Goal: Task Accomplishment & Management: Use online tool/utility

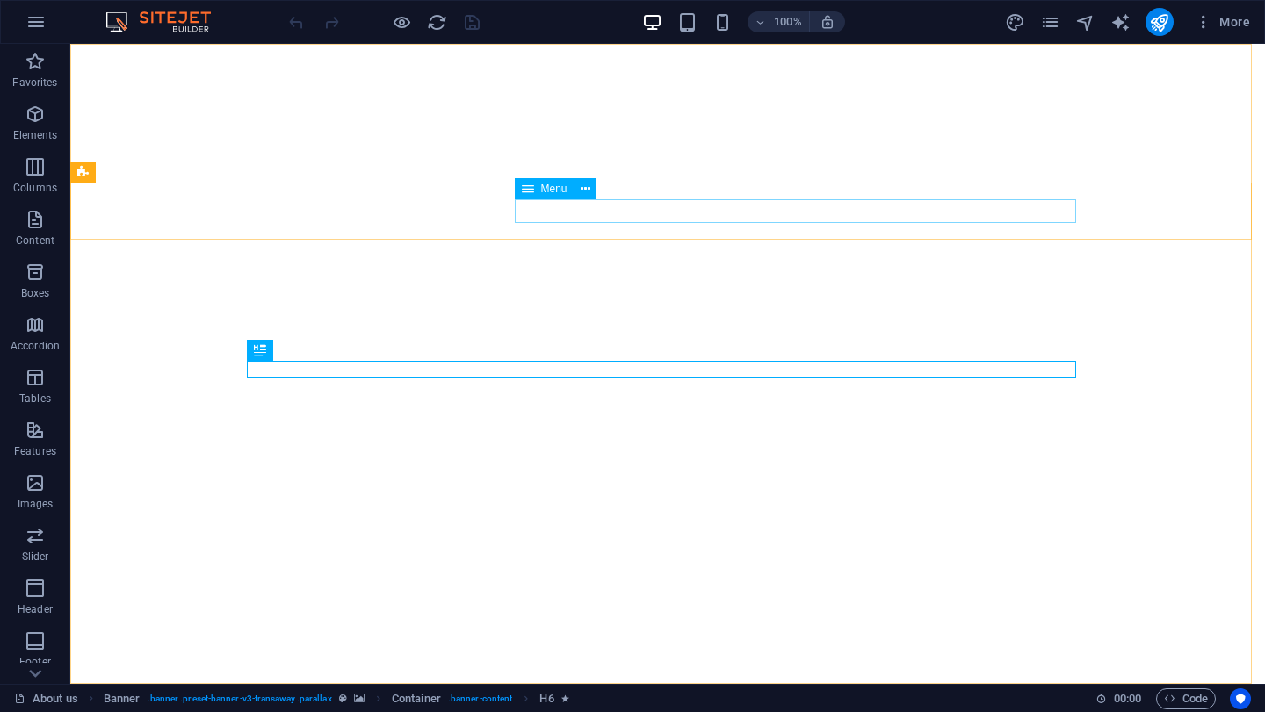
click at [534, 191] on div "Menu" at bounding box center [545, 188] width 60 height 21
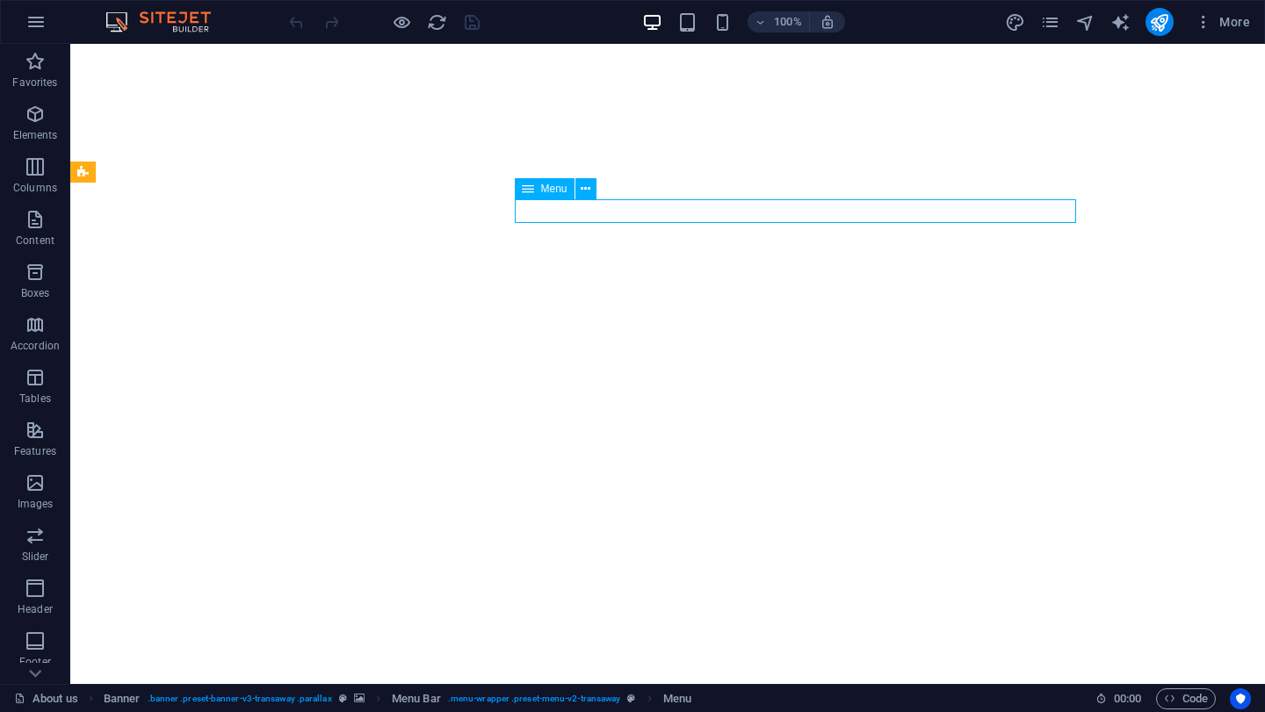
click at [535, 192] on div "Menu" at bounding box center [545, 188] width 60 height 21
select select
select select "1"
select select
select select "2"
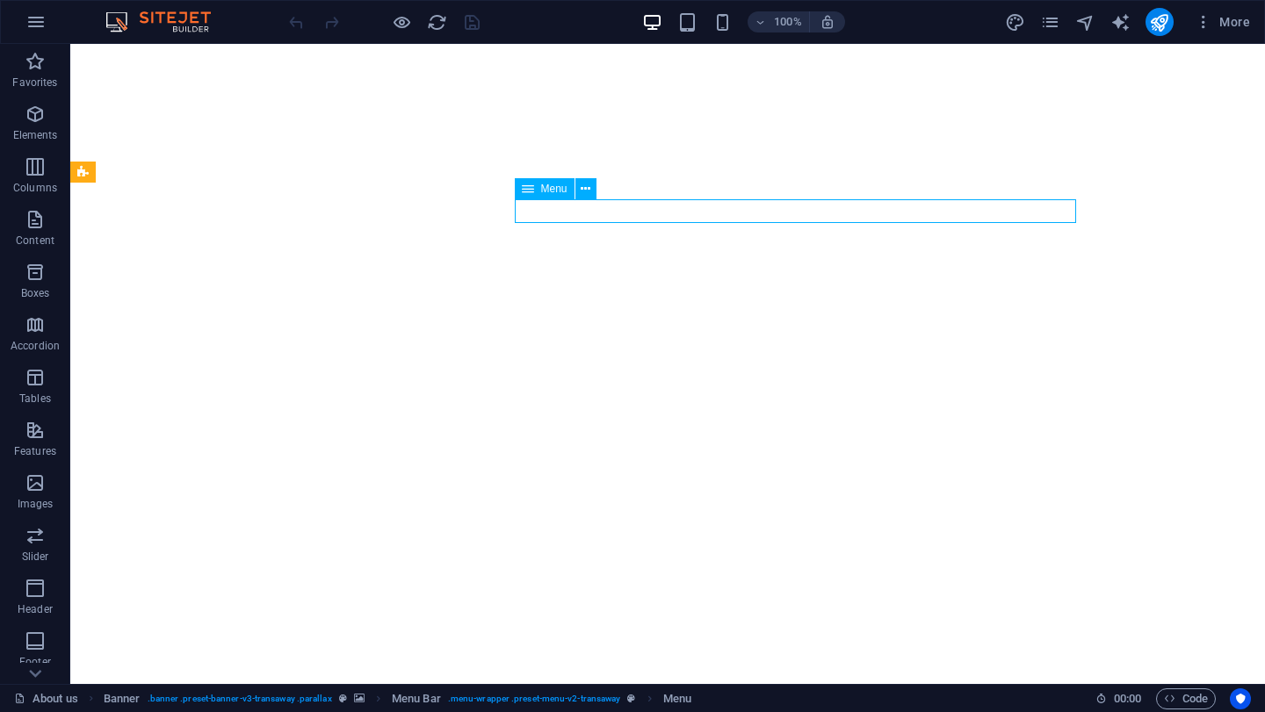
select select
select select "3"
select select
select select "4"
select select
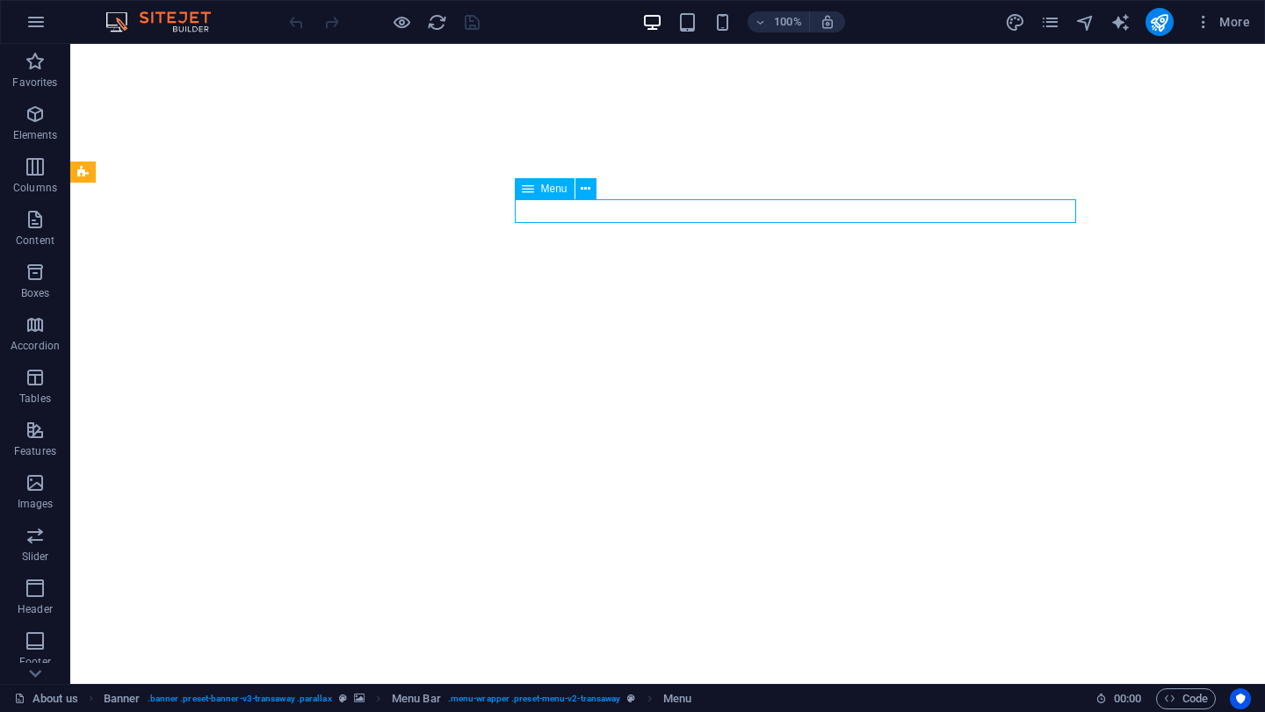
select select "5"
select select
select select "6"
select select
select select "7"
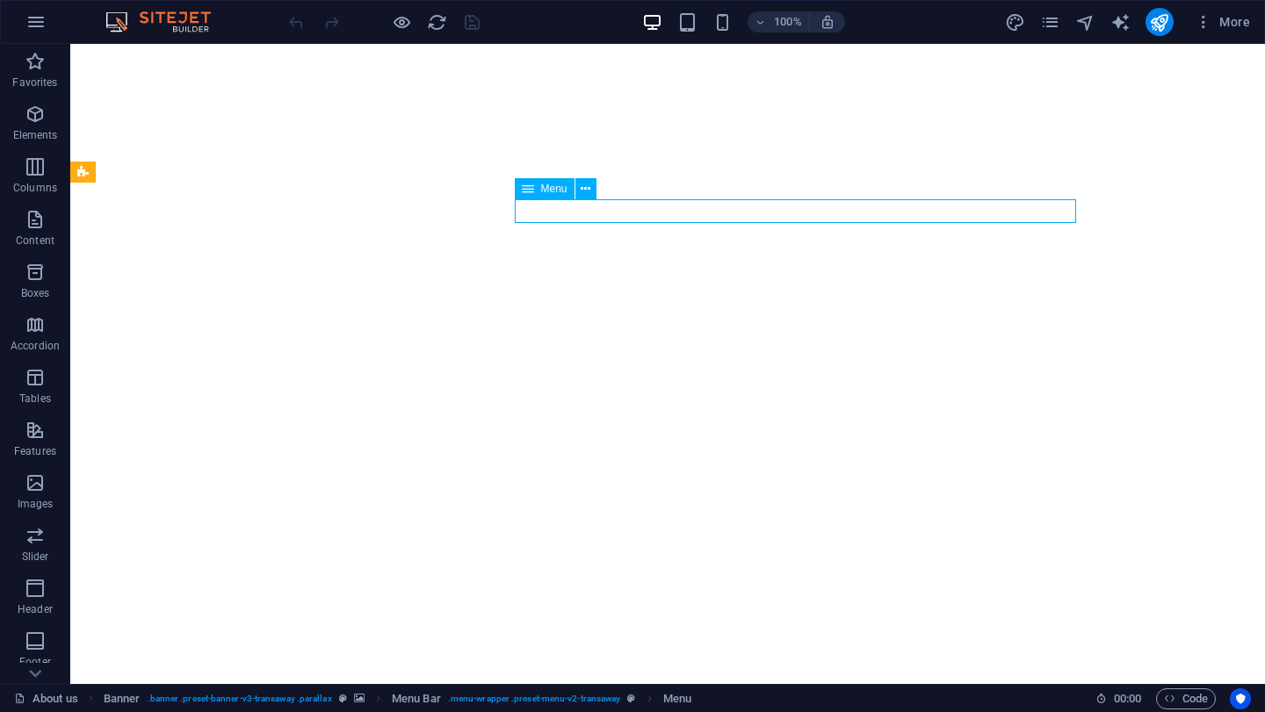
select select
select select "9"
select select
select select "10"
select select
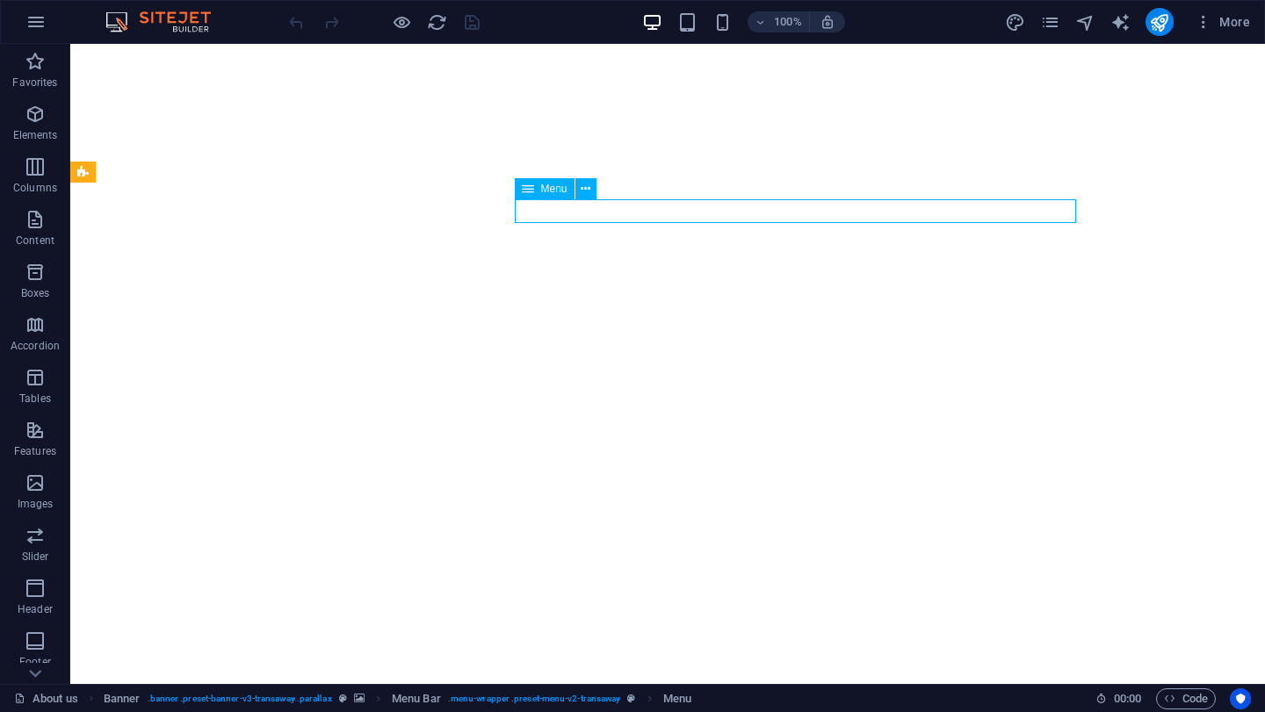
select select "12"
select select
select select "13"
select select
select select "14"
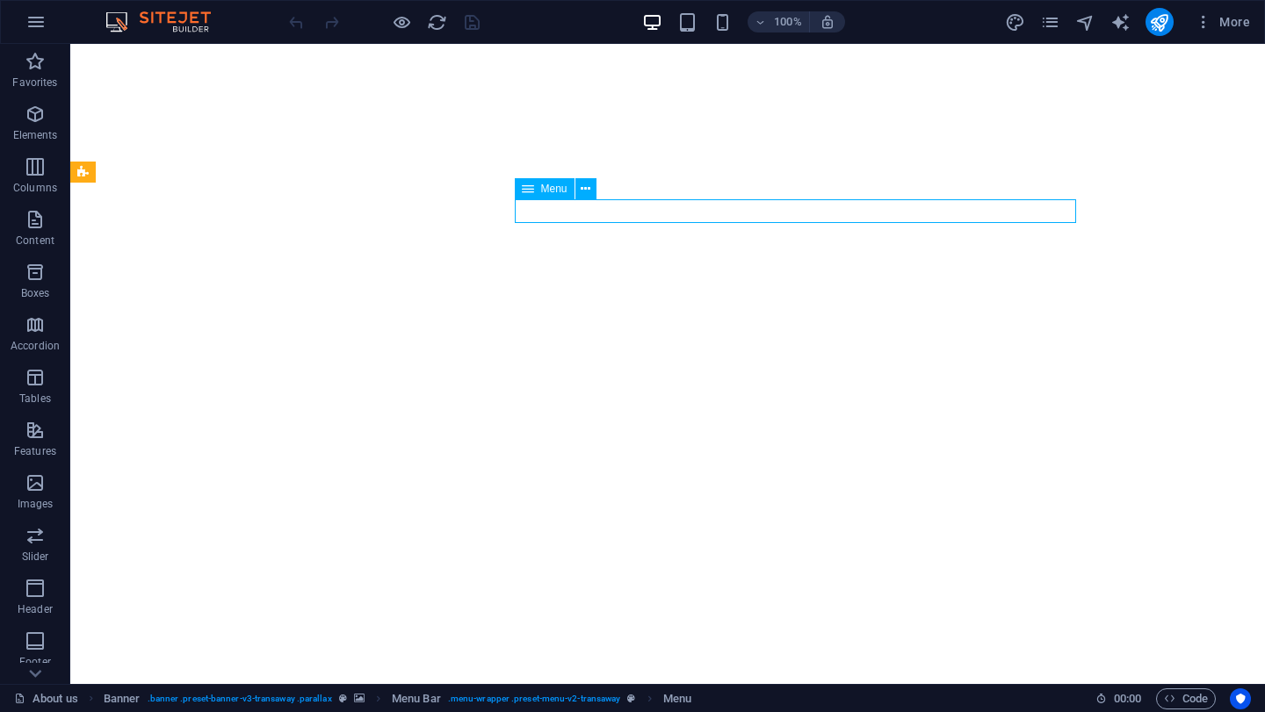
select select
select select "15"
select select
select select "16"
select select
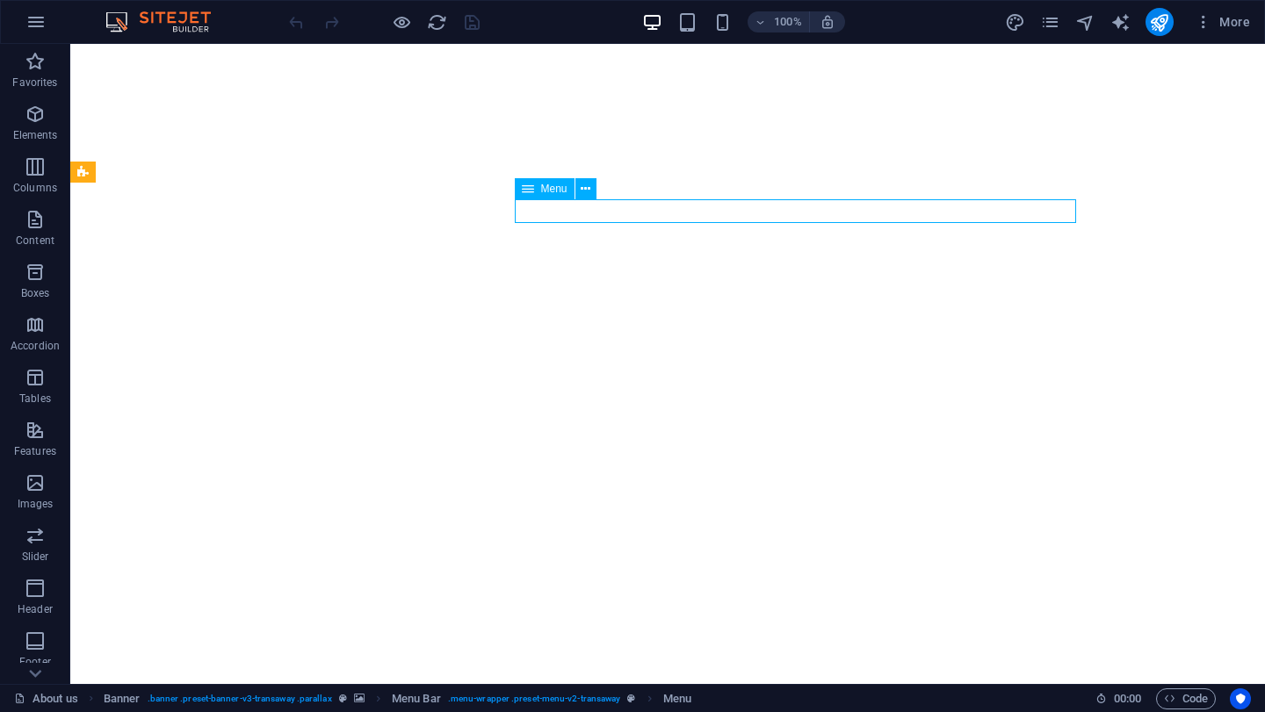
select select "17"
select select
select select "18"
select select
select select "19"
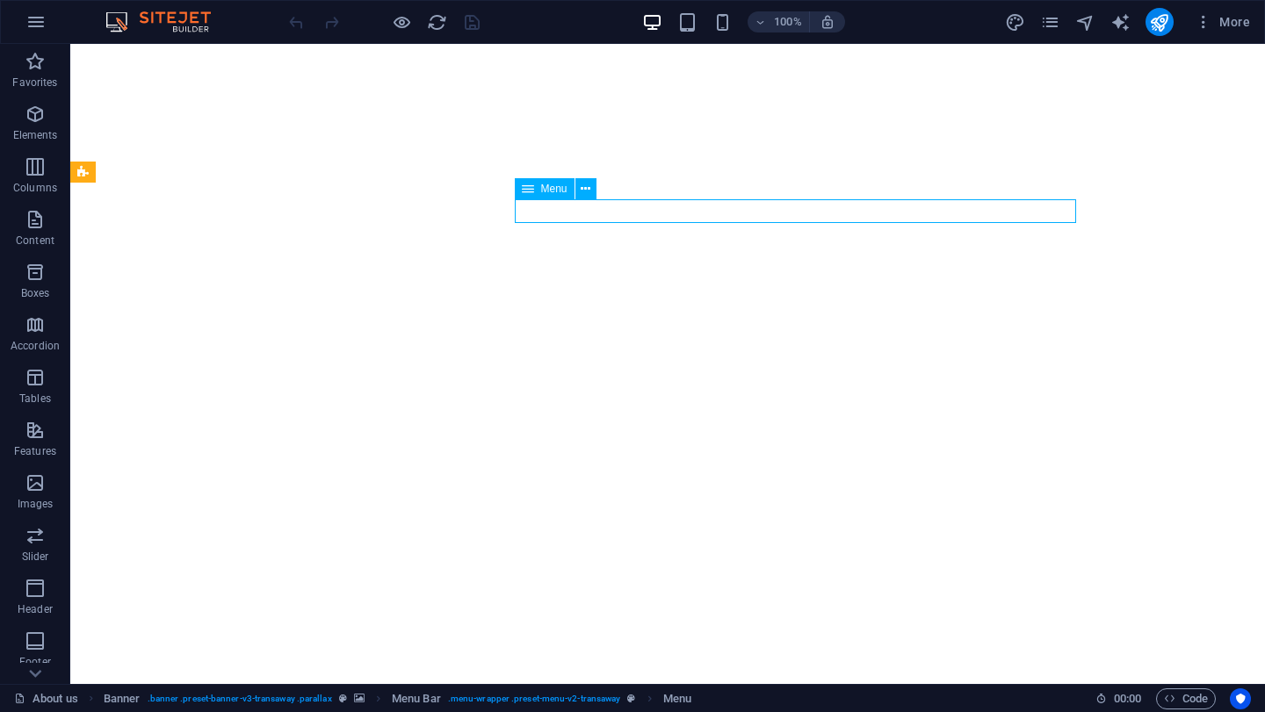
select select
select select "20"
select select
select select "21"
select select
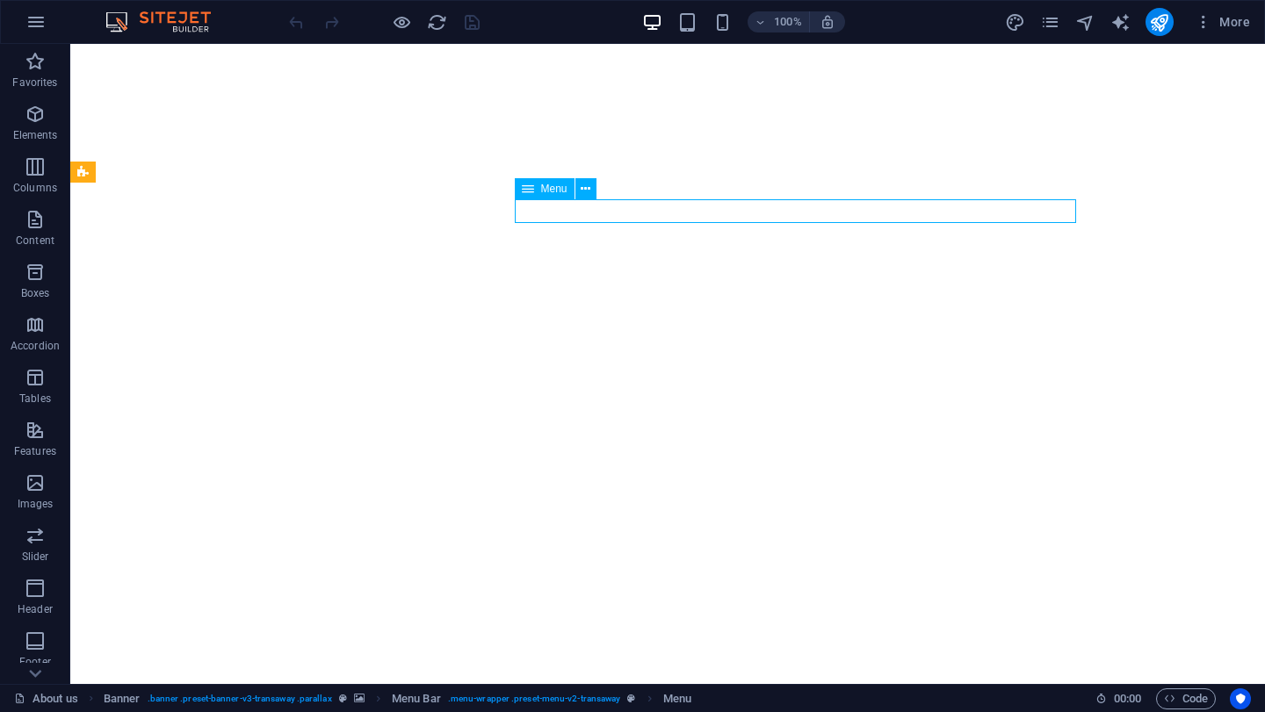
select select "22"
select select
select select "23"
select select
select select "24"
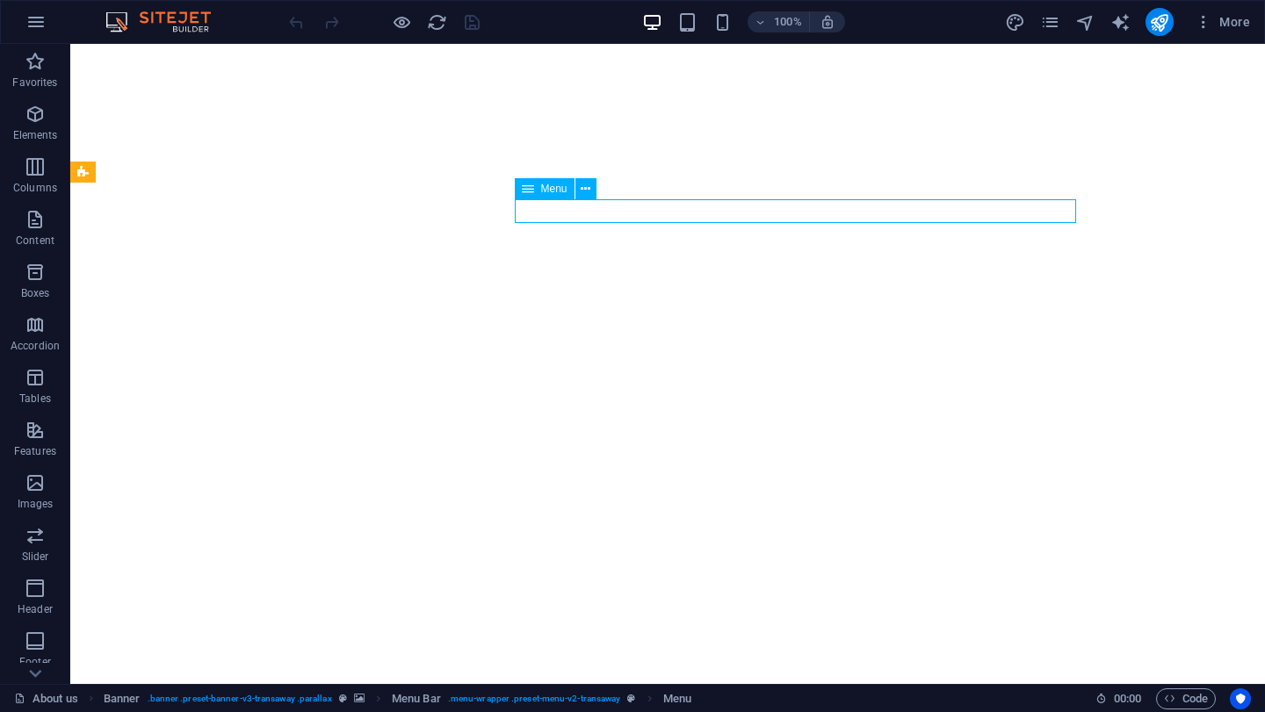
select select
select select "25"
select select
select select "26"
select select
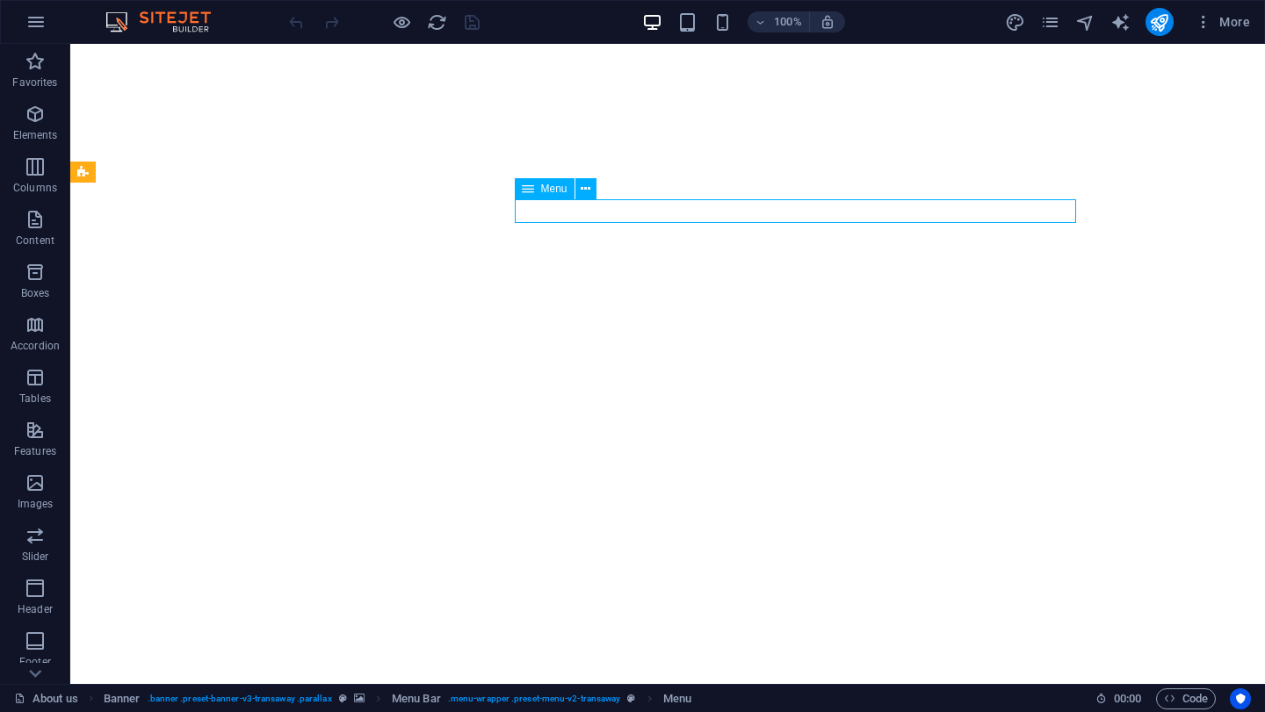
select select "27"
select select
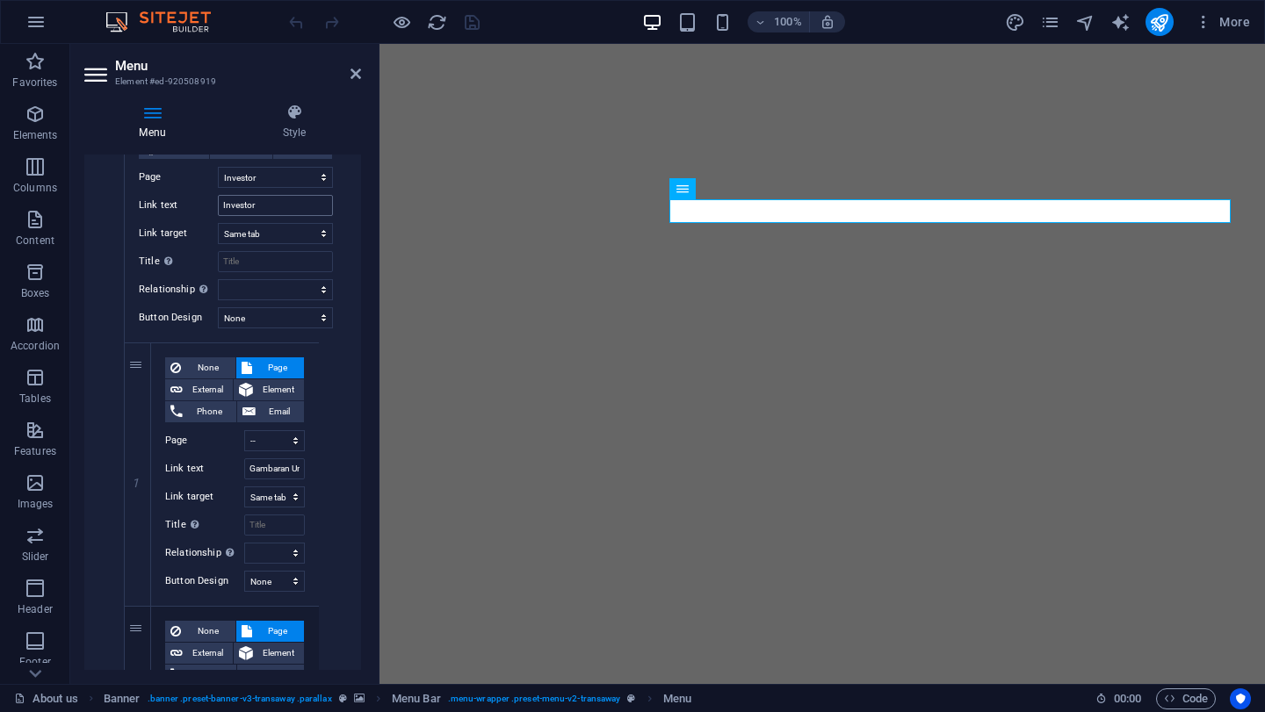
scroll to position [3513, 0]
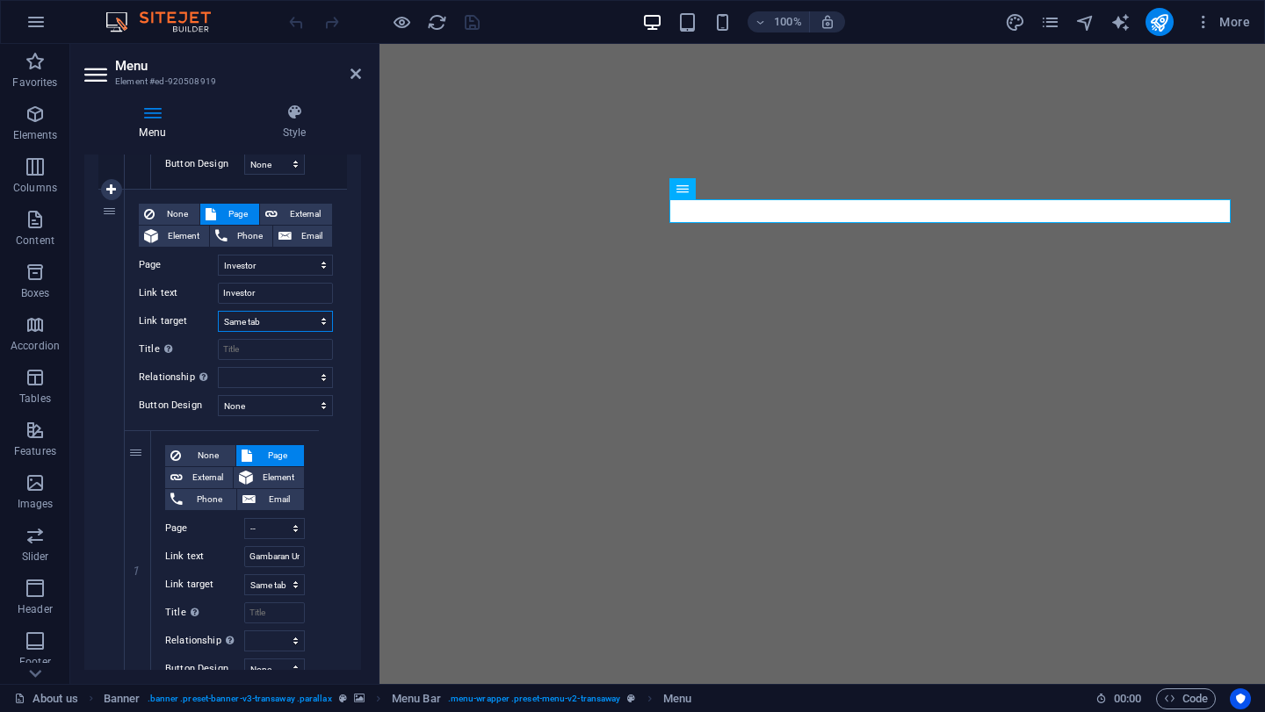
click at [256, 325] on select "New tab Same tab Overlay" at bounding box center [275, 321] width 115 height 21
select select "blank"
click at [218, 311] on select "New tab Same tab Overlay" at bounding box center [275, 321] width 115 height 21
select select
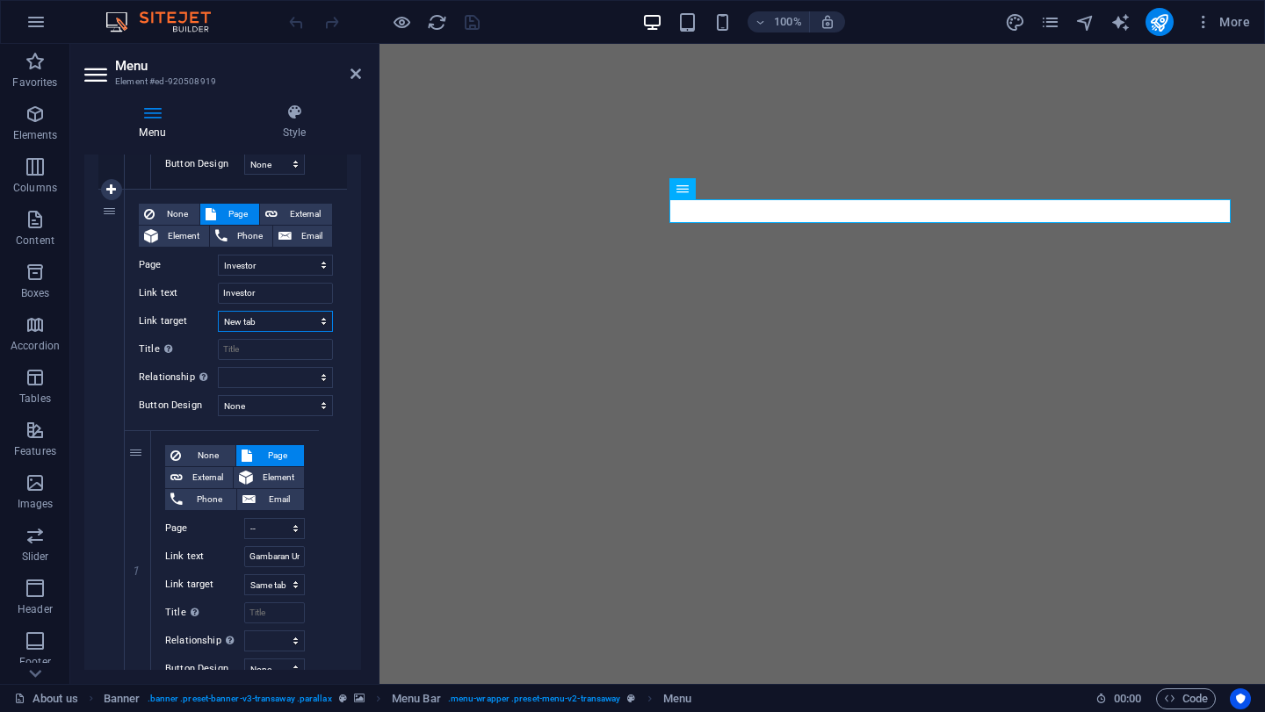
select select
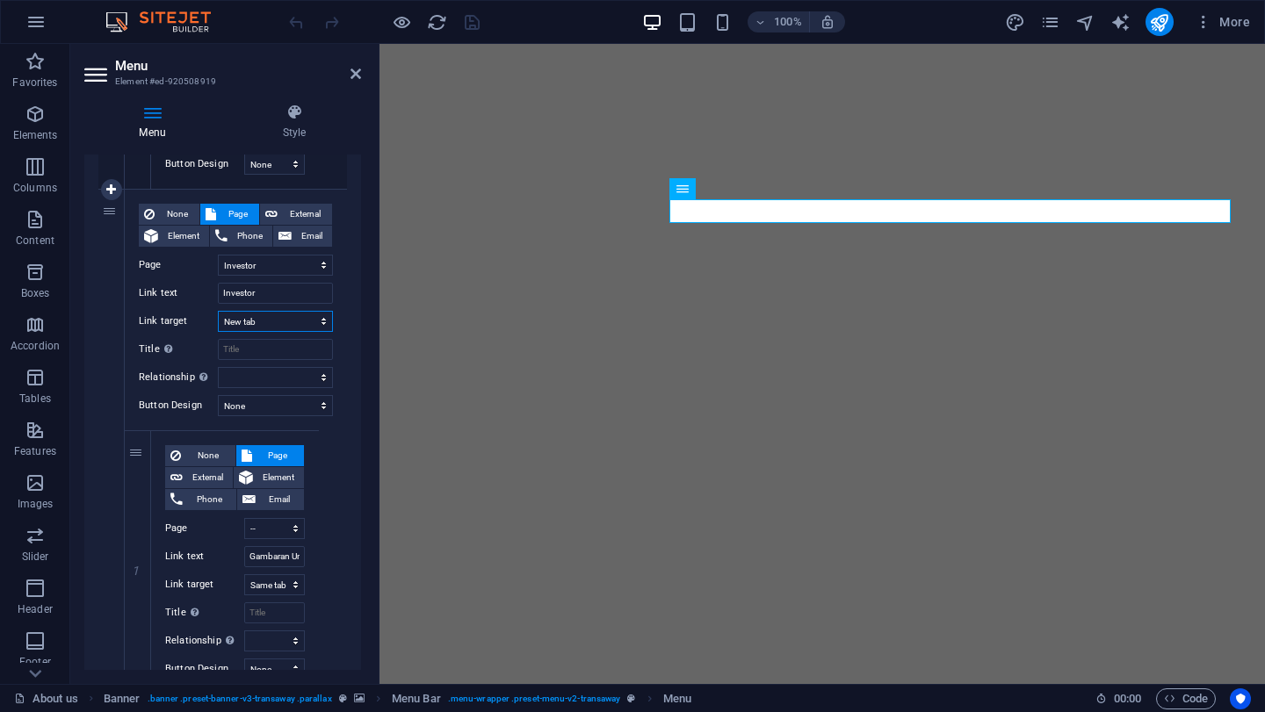
select select
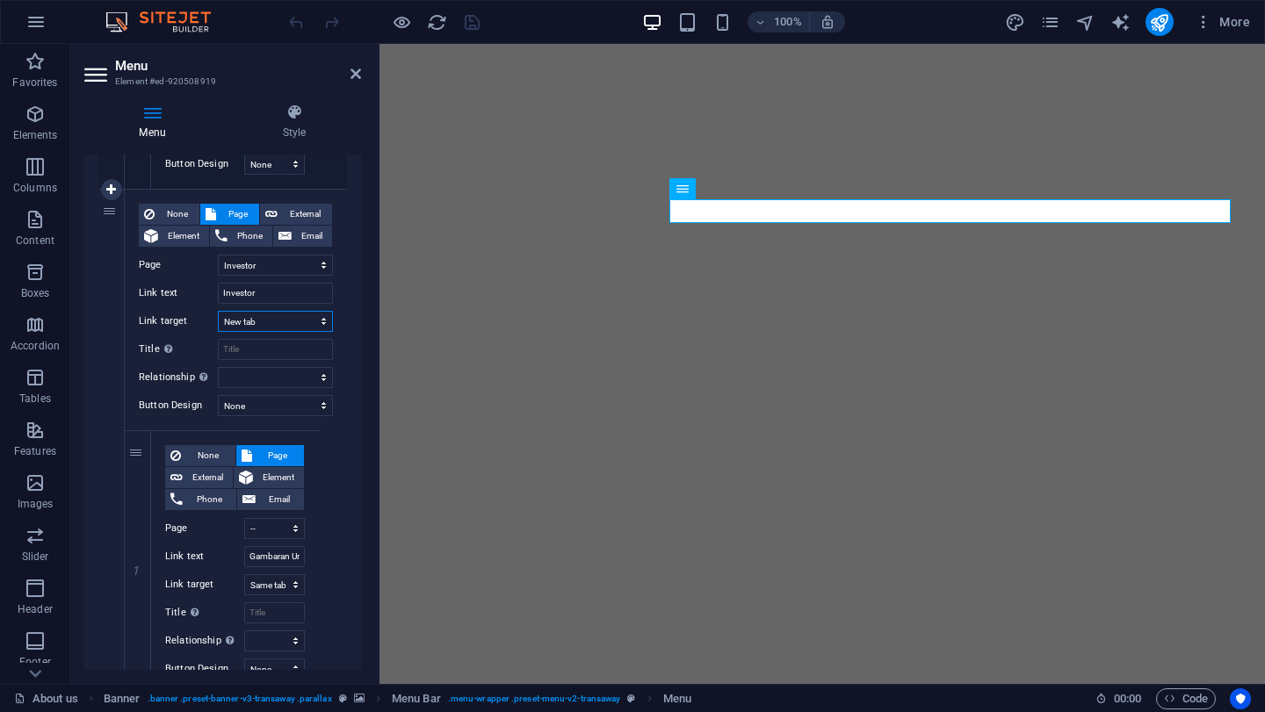
select select
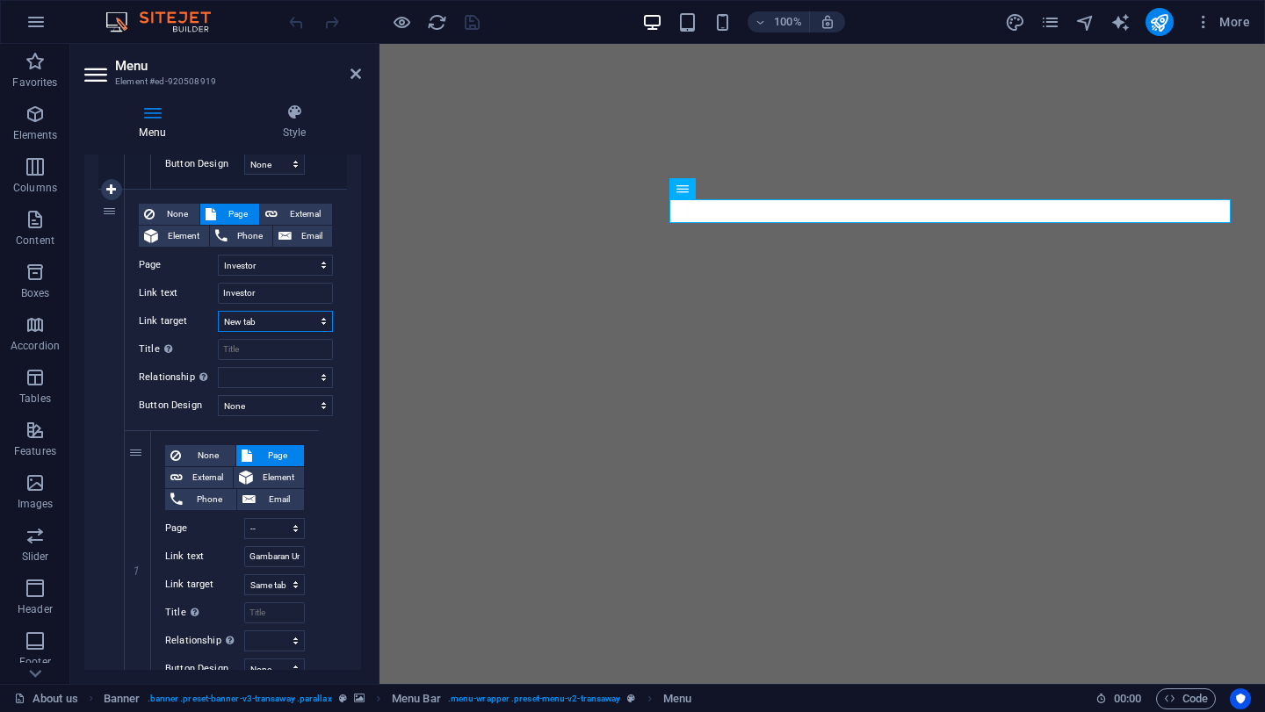
select select
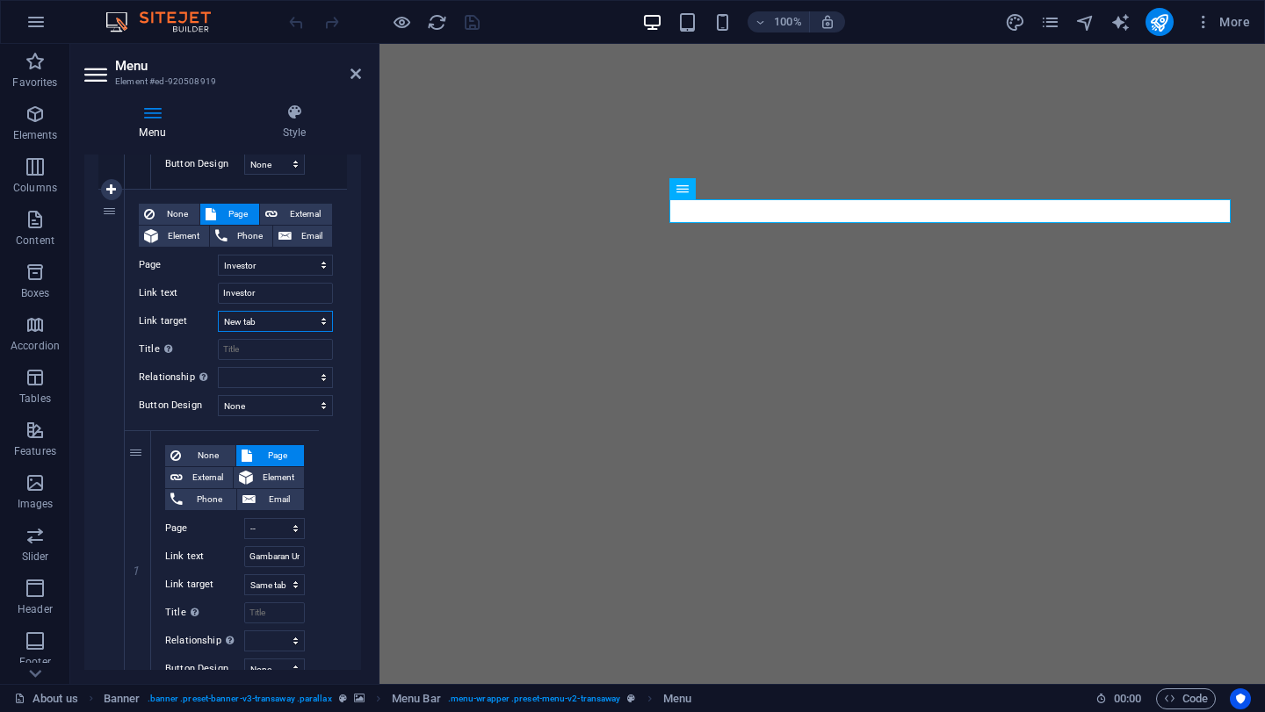
select select
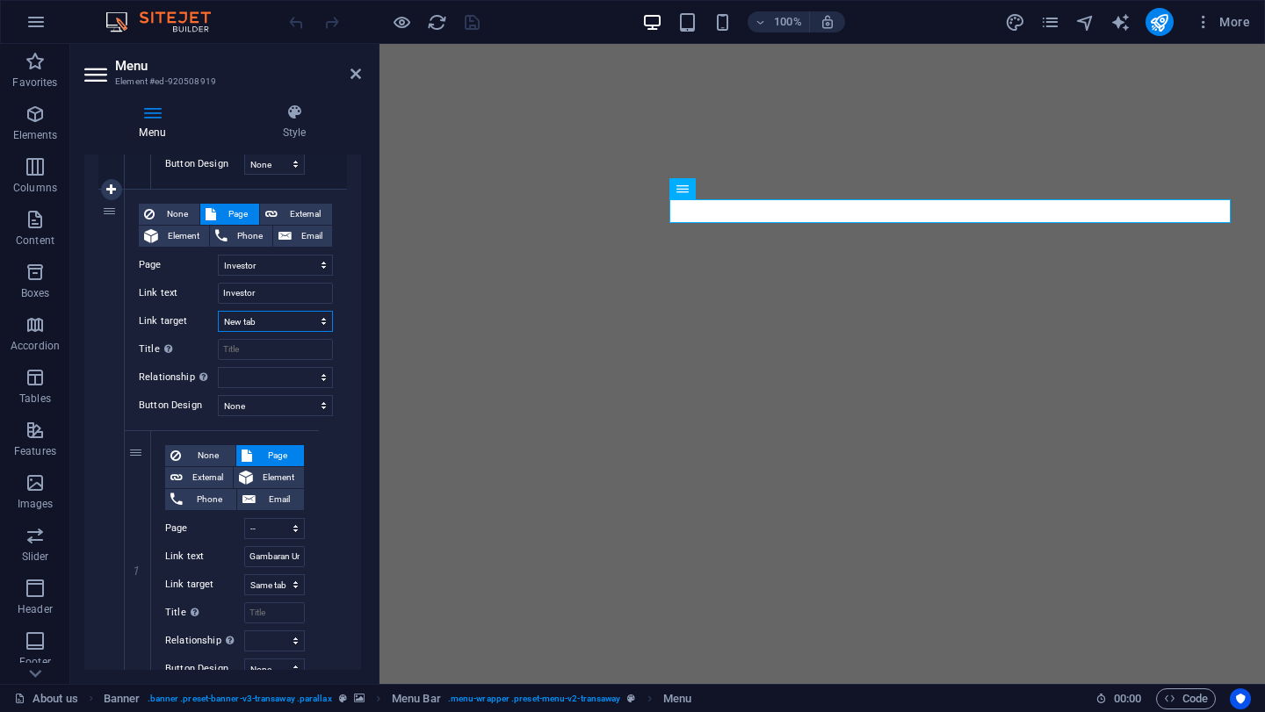
select select
click at [299, 217] on span "External" at bounding box center [305, 214] width 44 height 21
select select
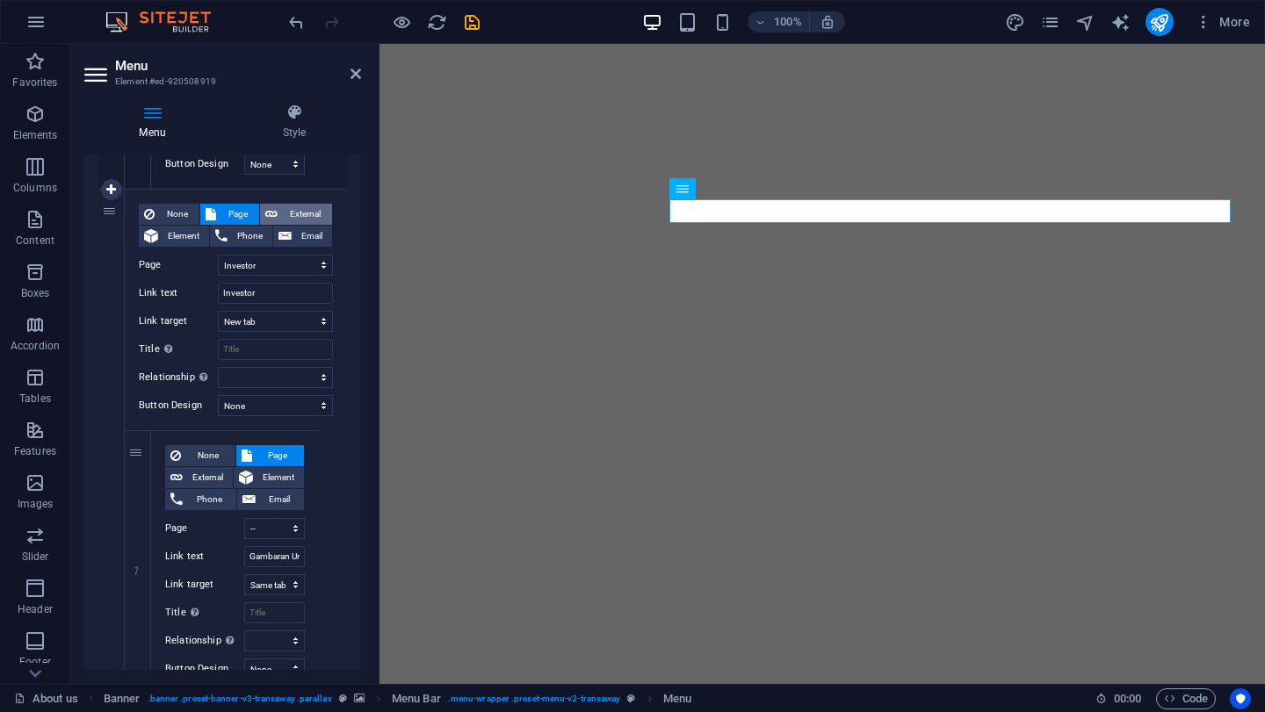
select select
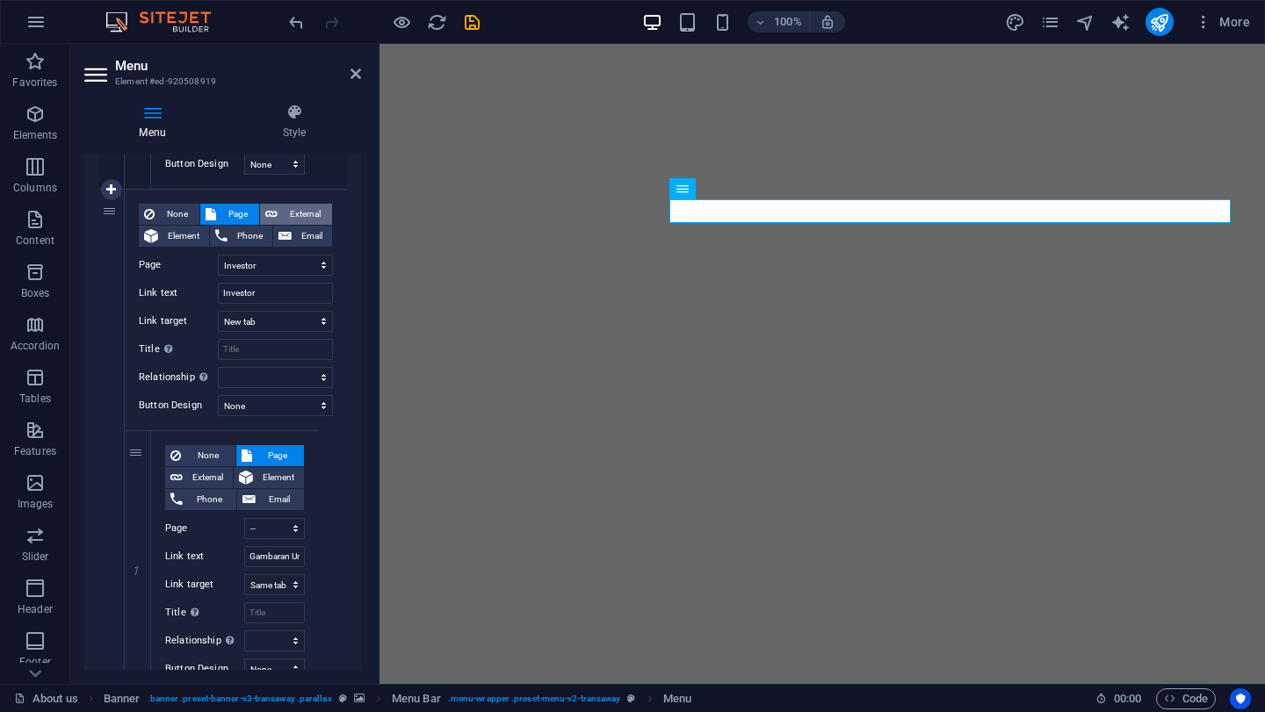
select select
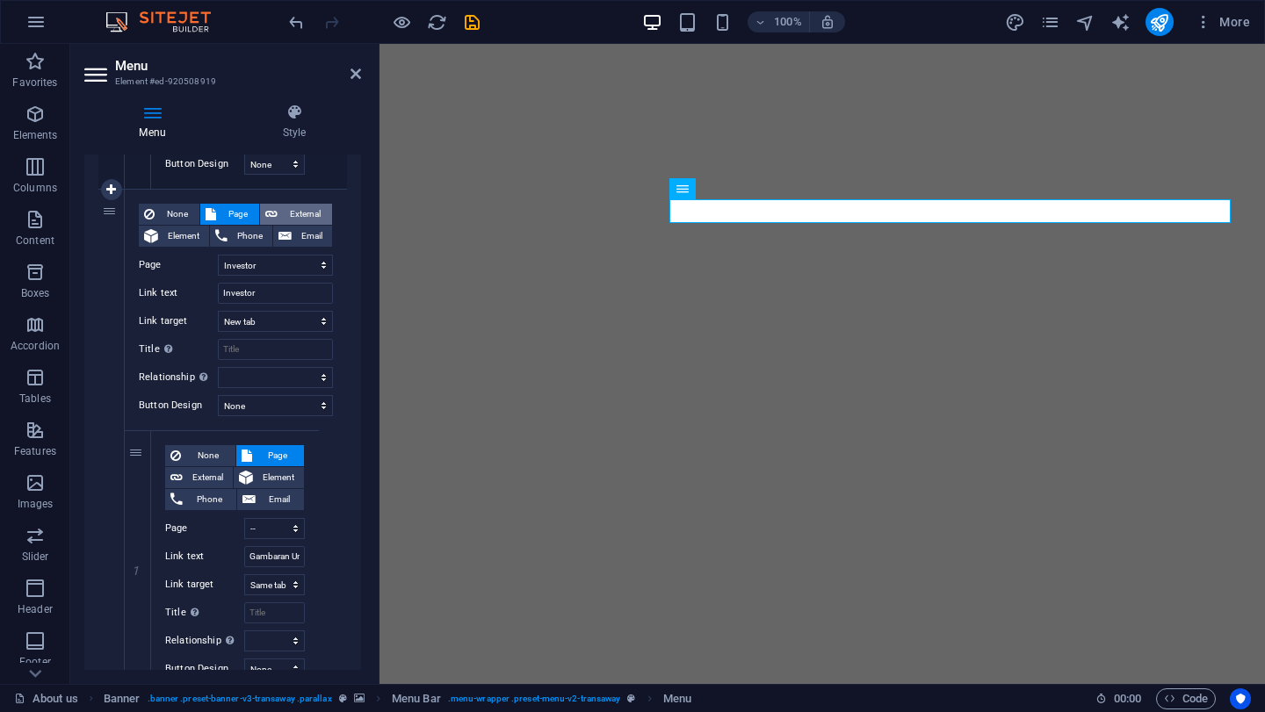
select select
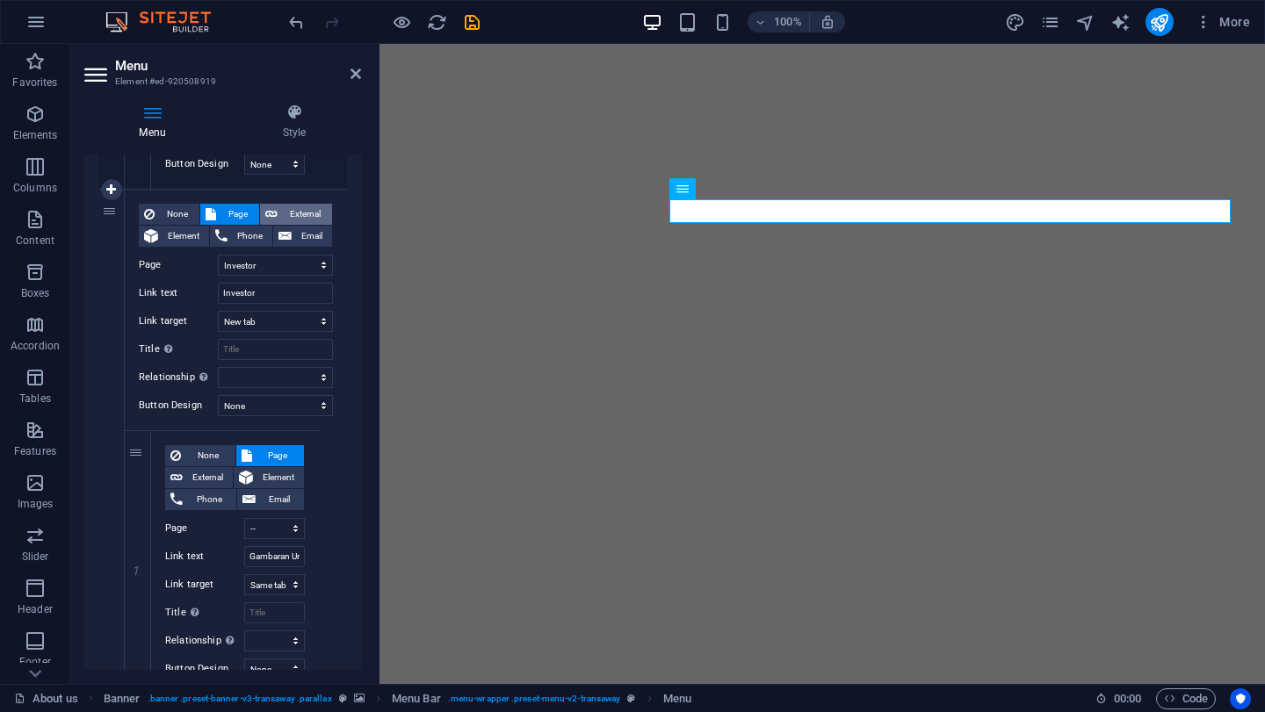
select select
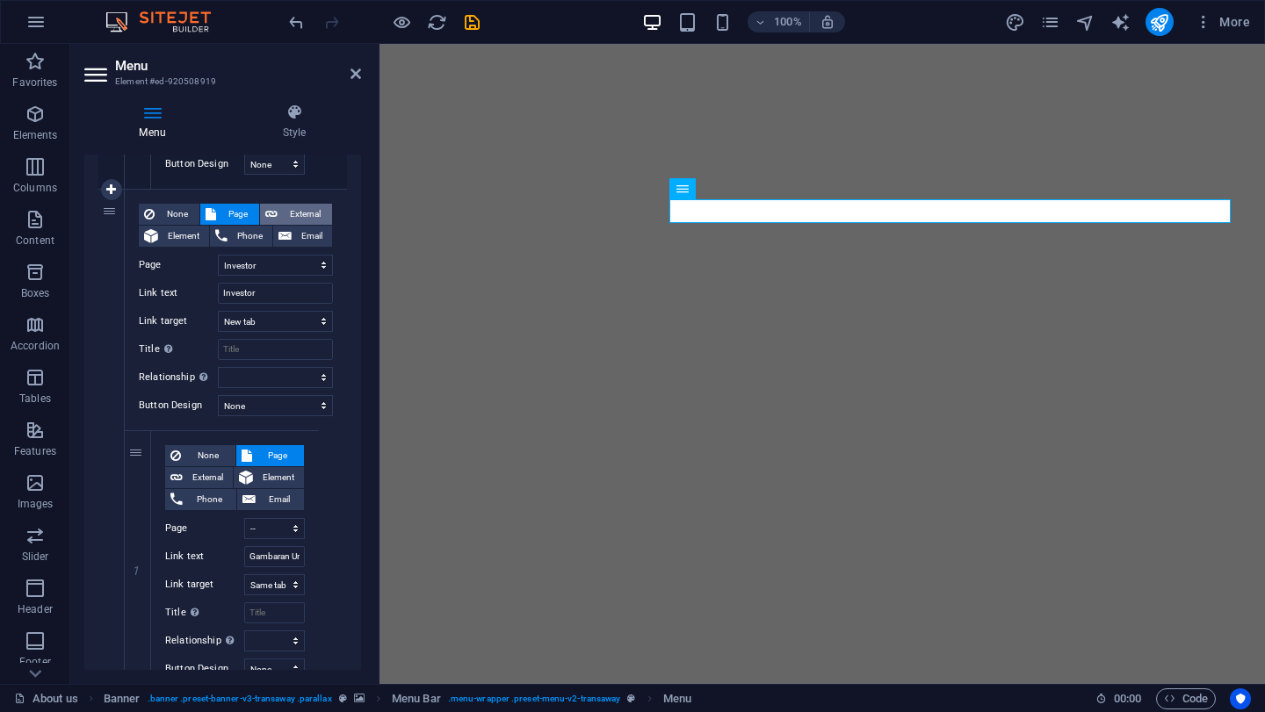
select select
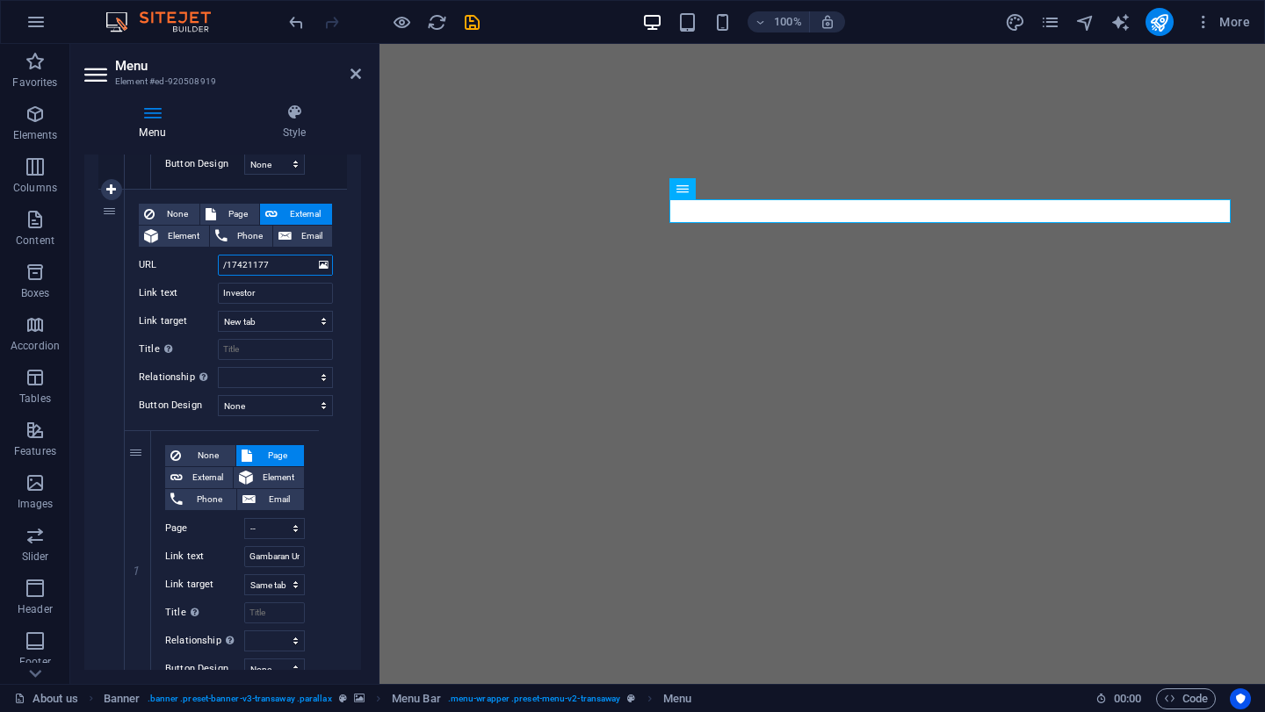
click at [294, 270] on input "/17421177" at bounding box center [275, 265] width 115 height 21
click at [275, 272] on input "/17421177" at bounding box center [275, 265] width 115 height 21
paste input "[URL][DOMAIN_NAME]"
type input "[URL][DOMAIN_NAME]"
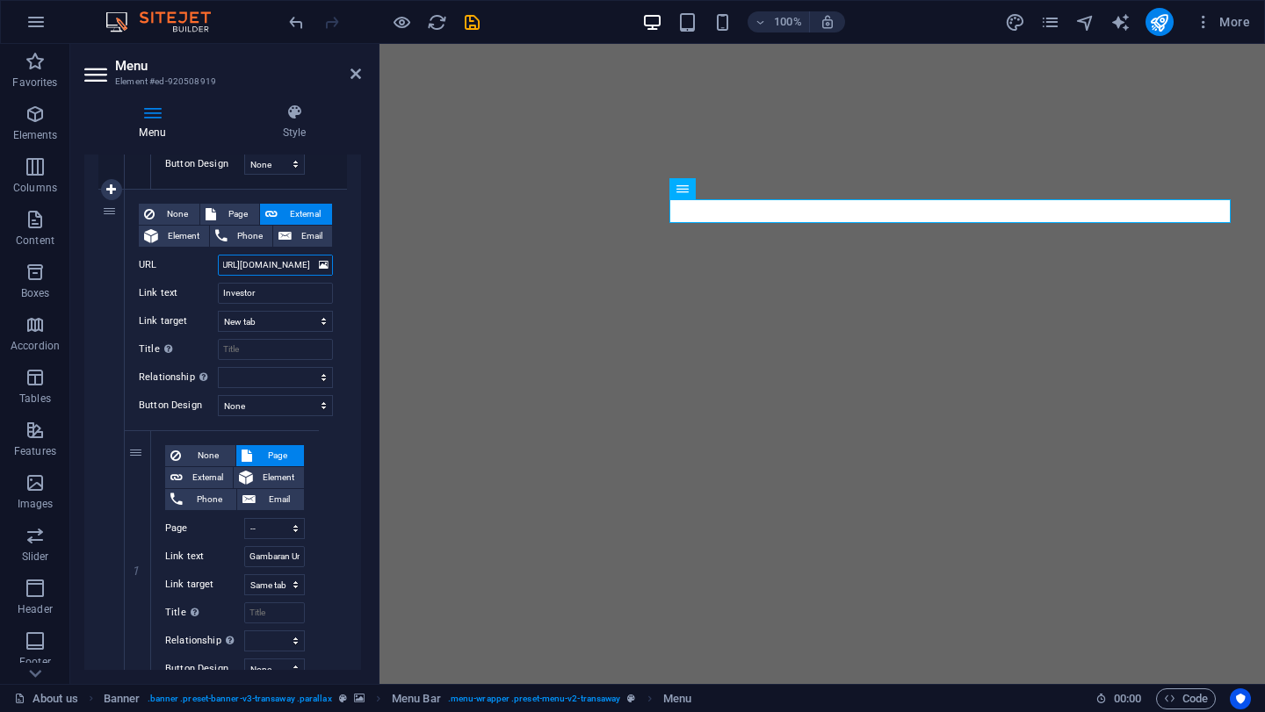
select select
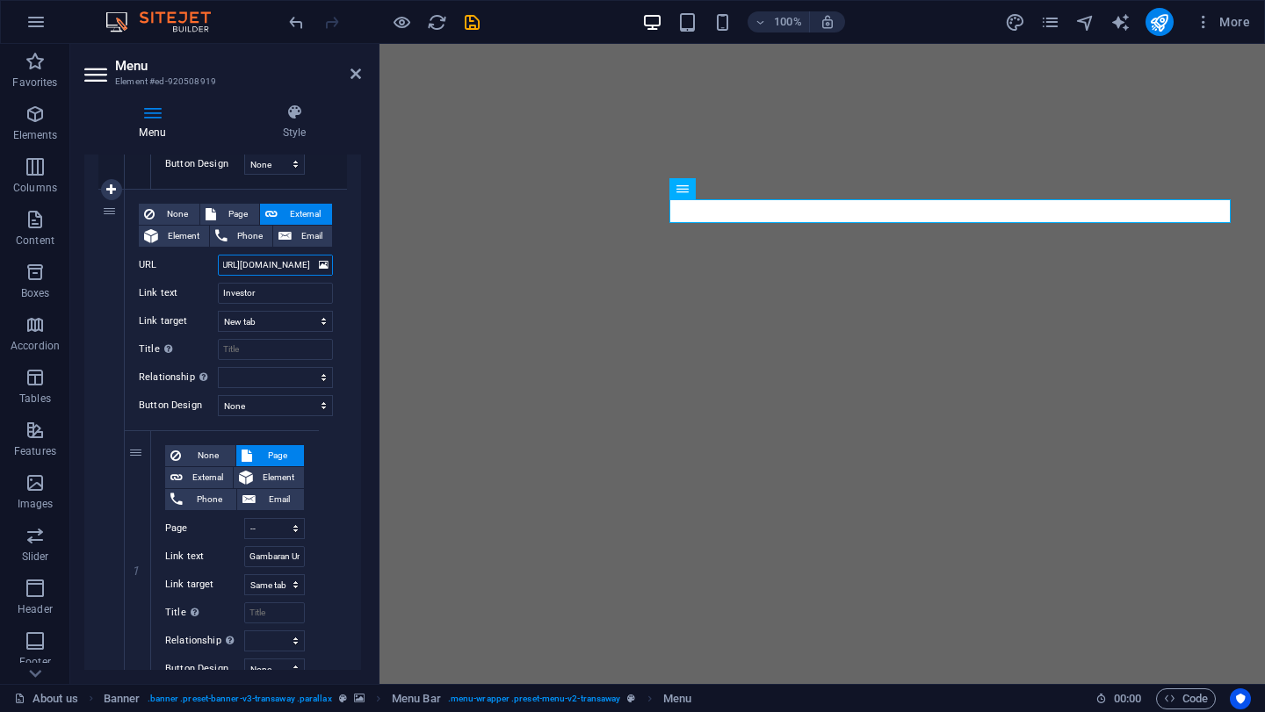
select select
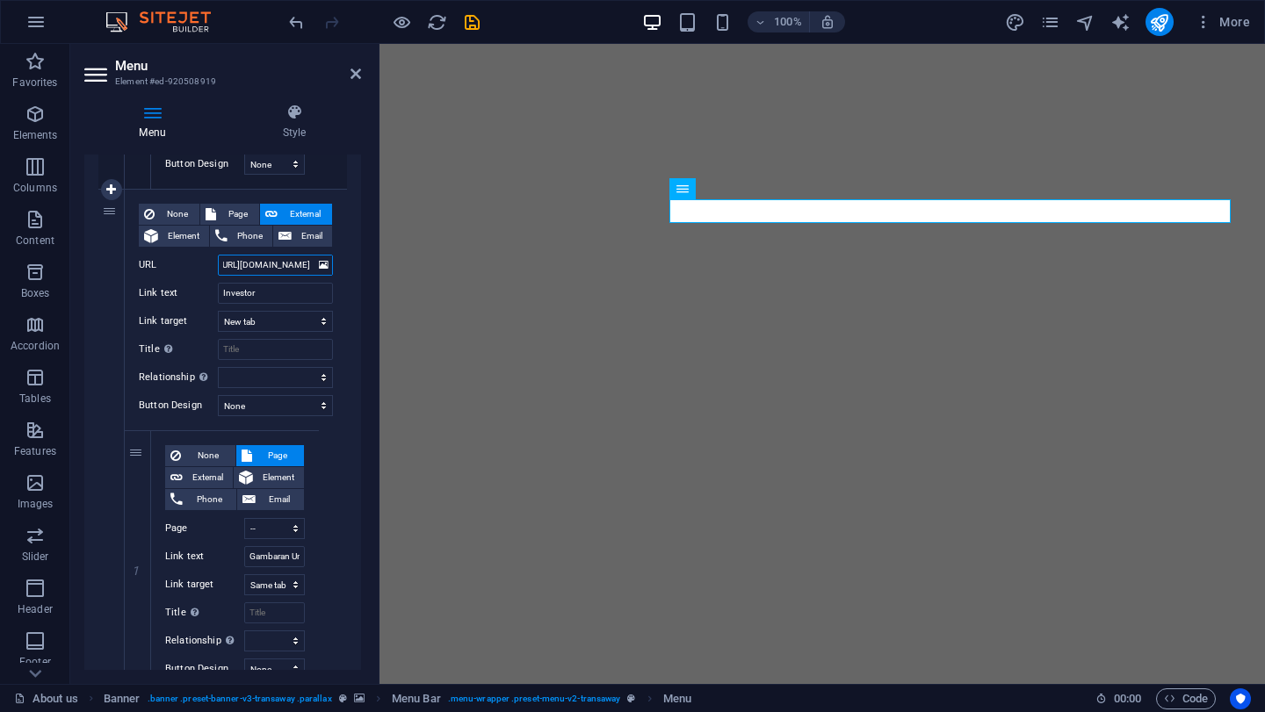
select select
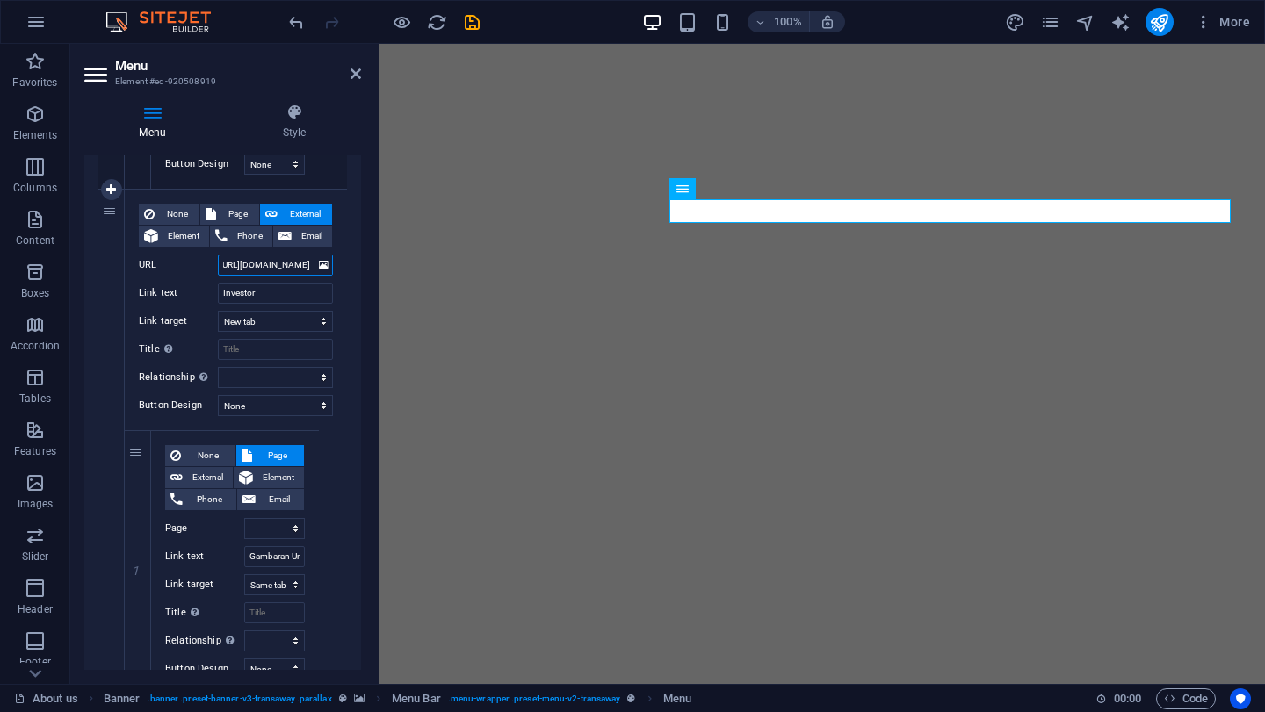
select select
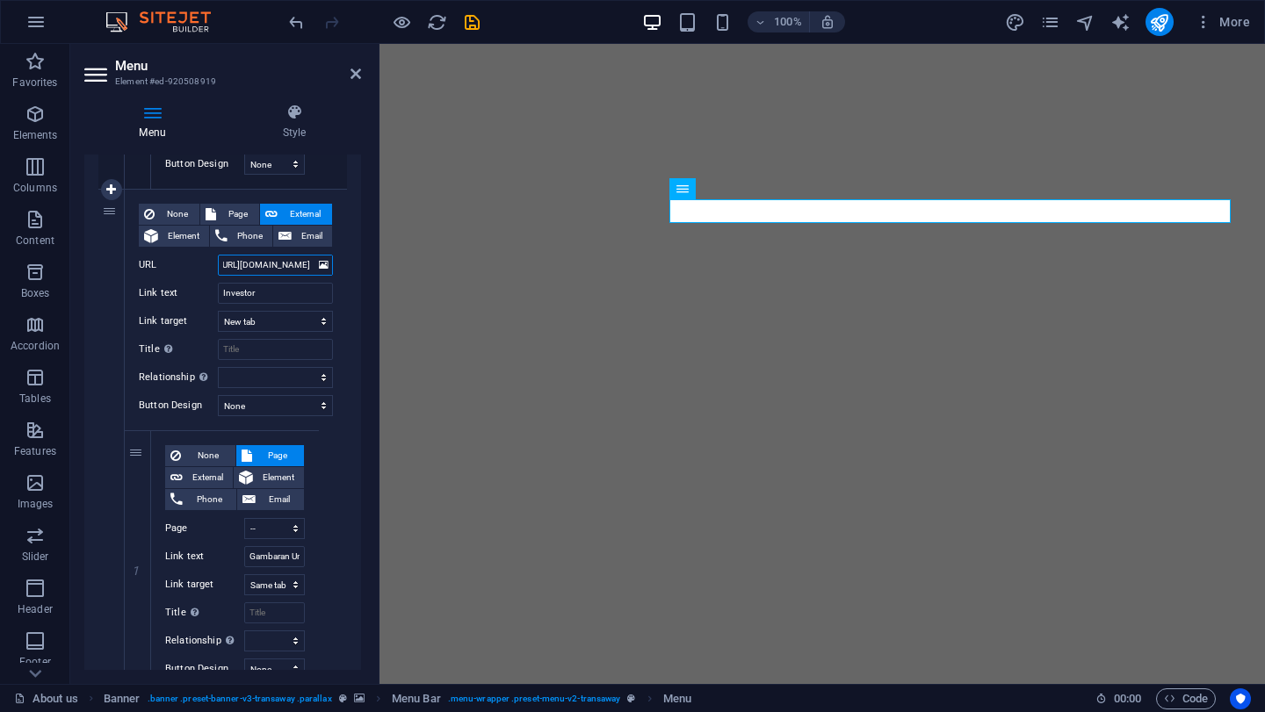
select select
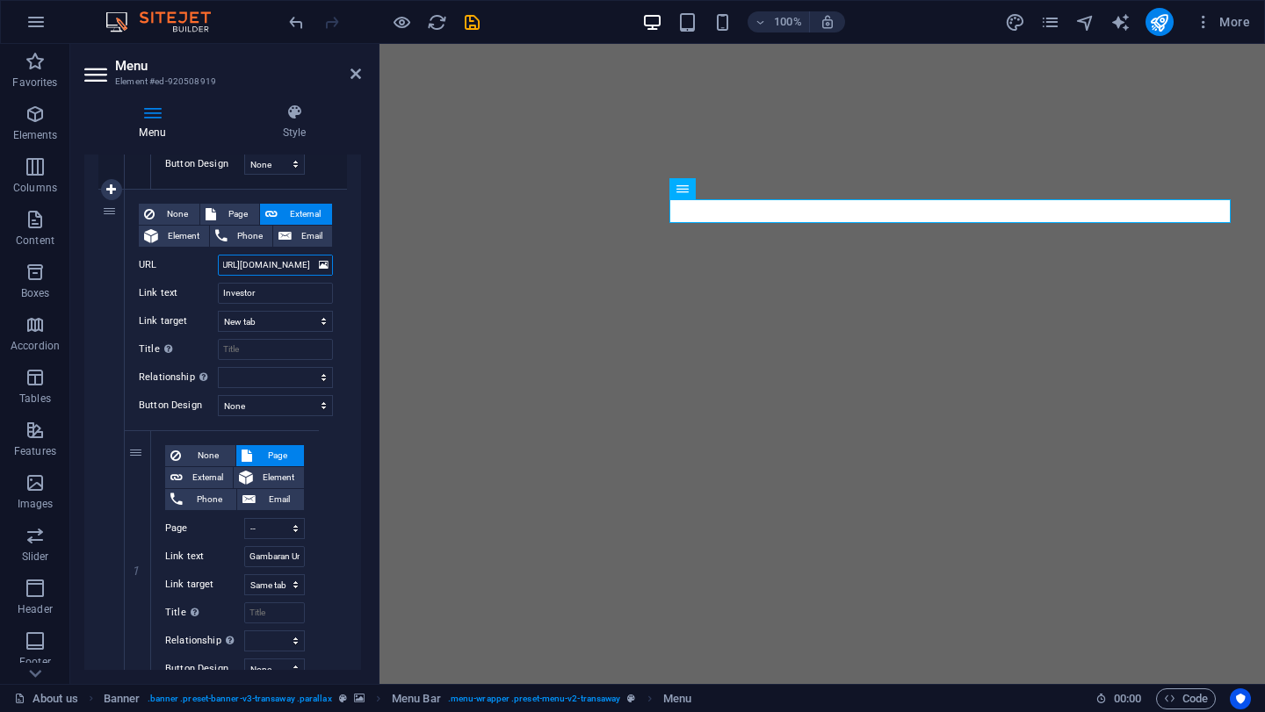
select select
type input "[URL][DOMAIN_NAME]"
click at [306, 350] on input "Title Additional link description, should not be the same as the link text. The…" at bounding box center [275, 349] width 115 height 21
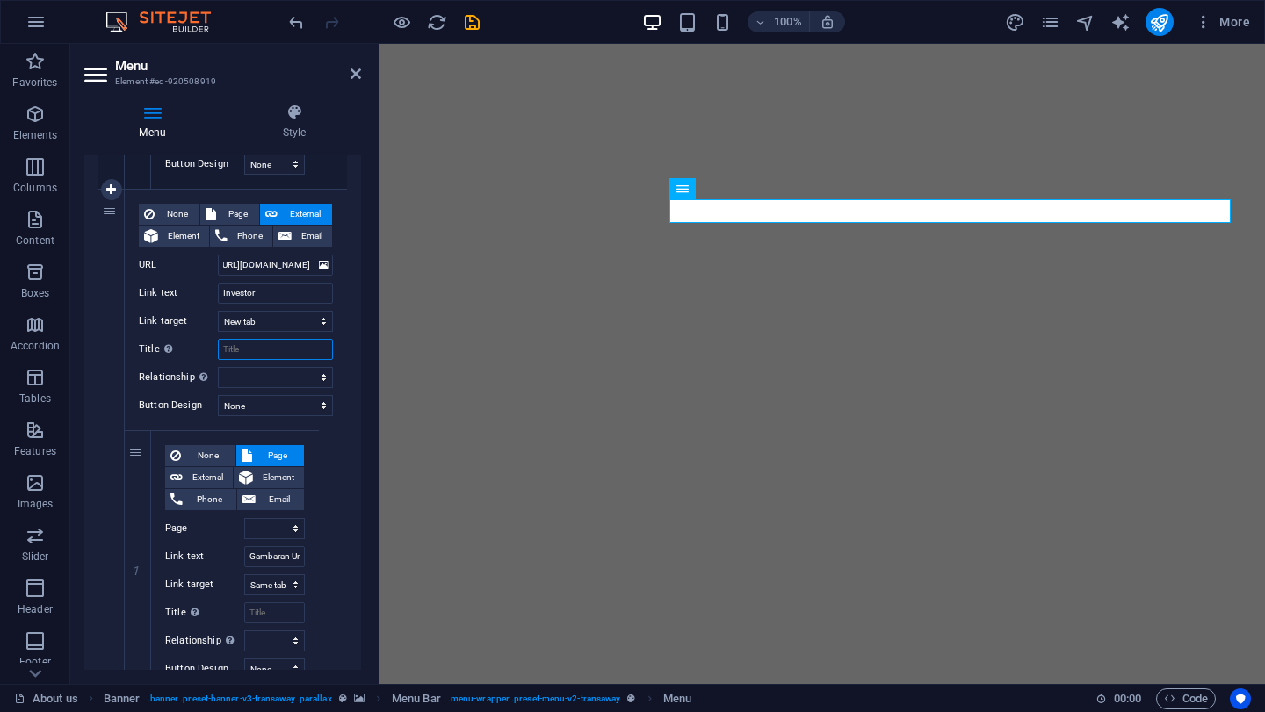
scroll to position [0, 0]
type input "in"
select select
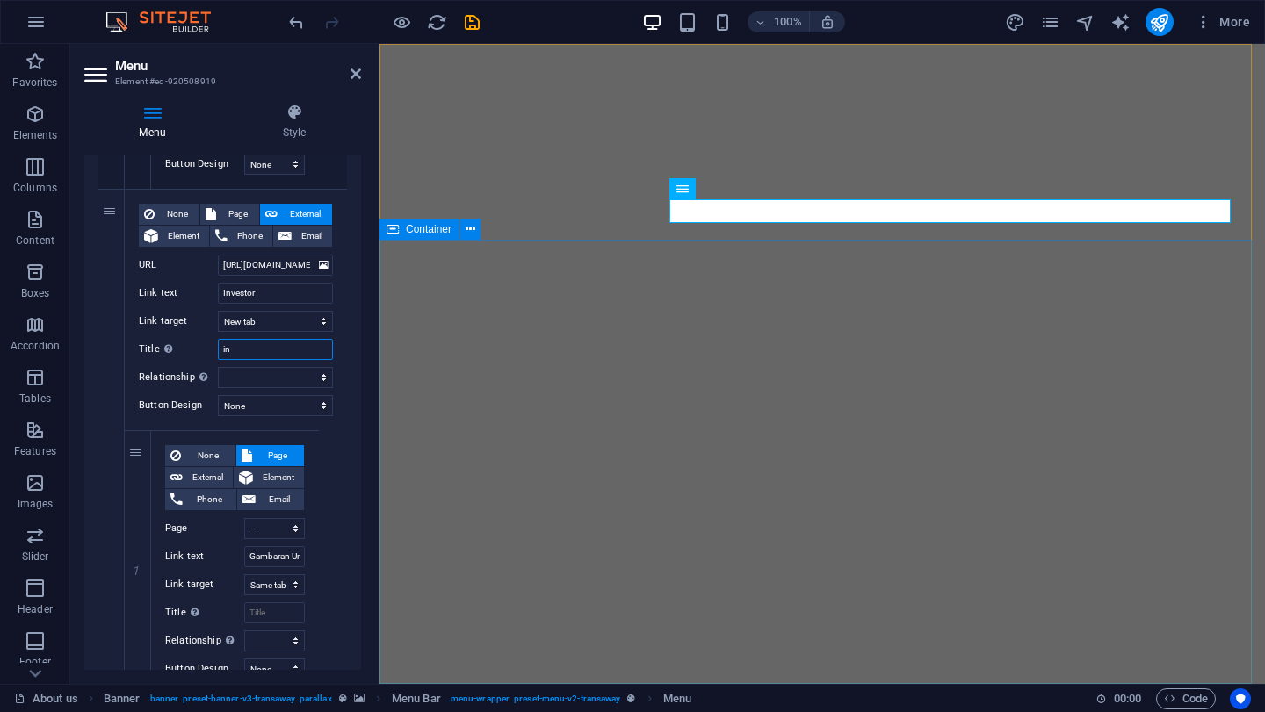
select select
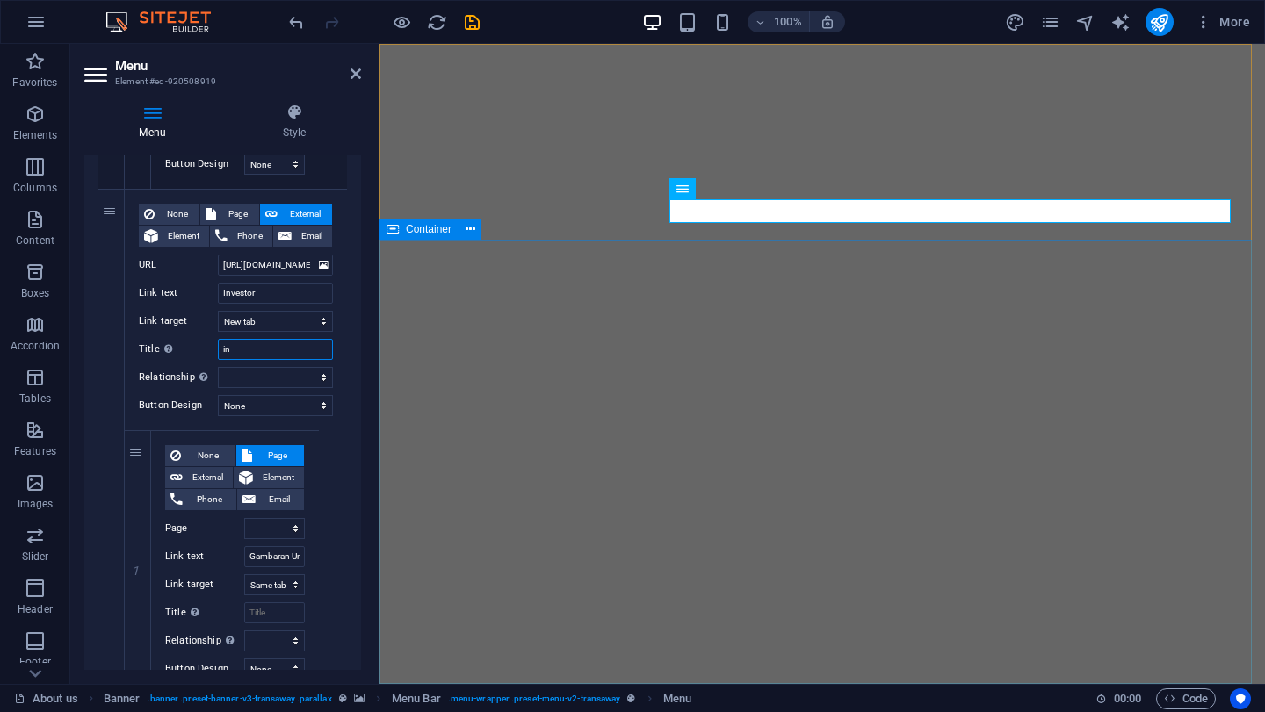
select select
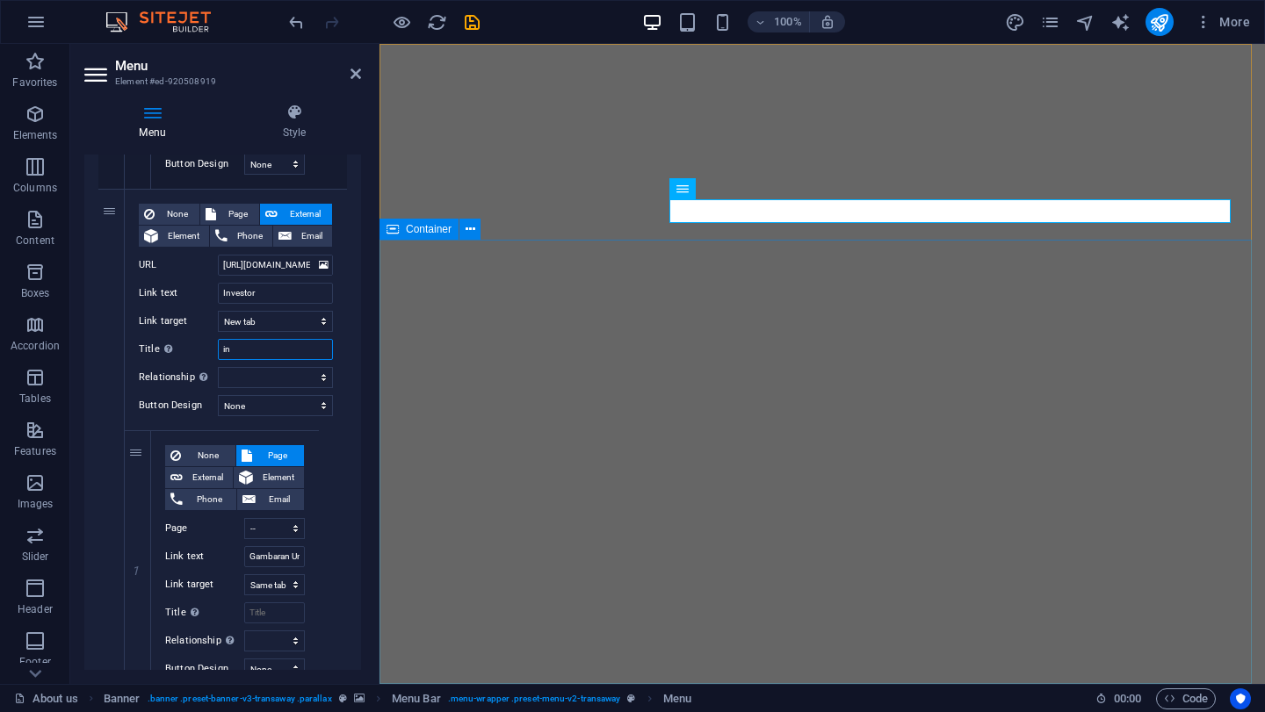
select select
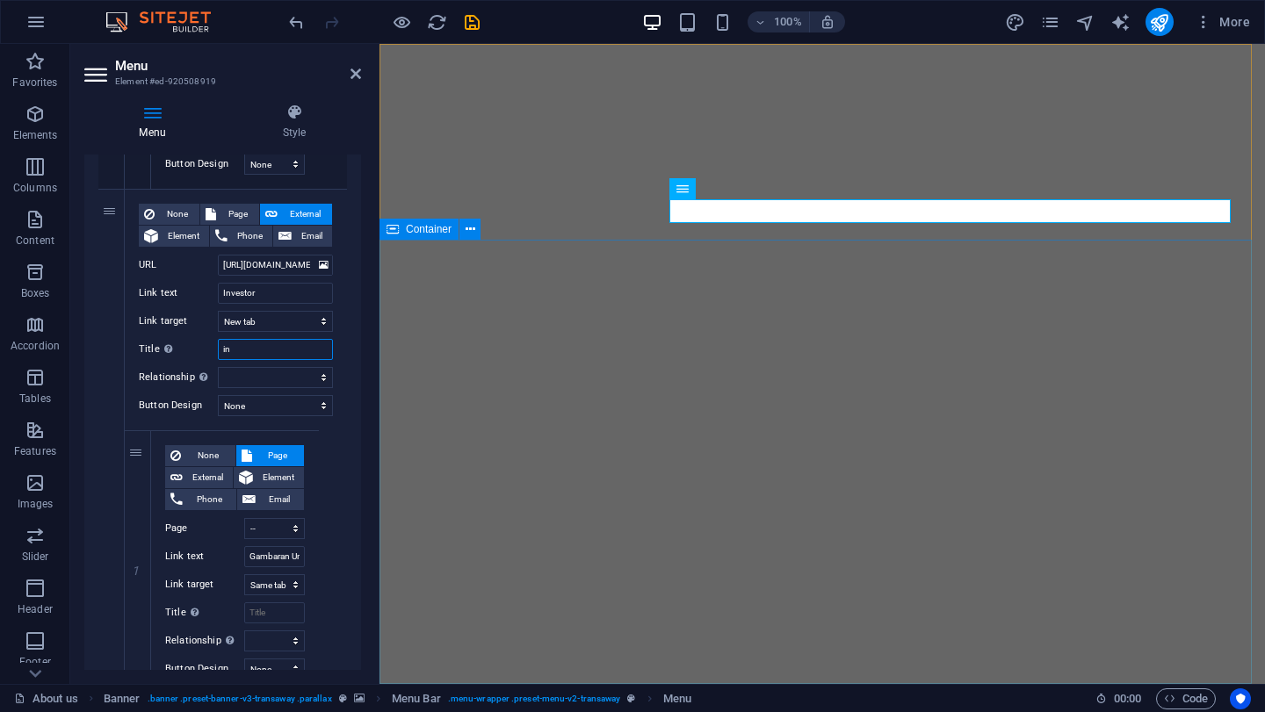
select select
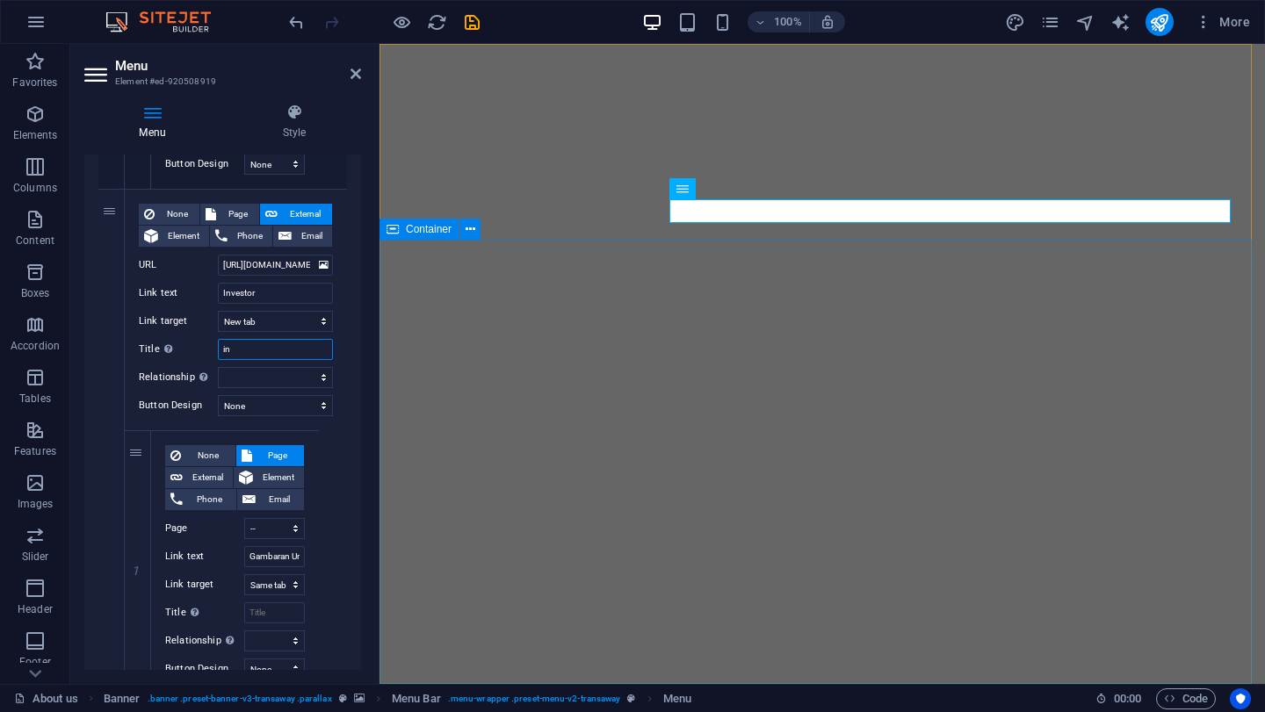
select select
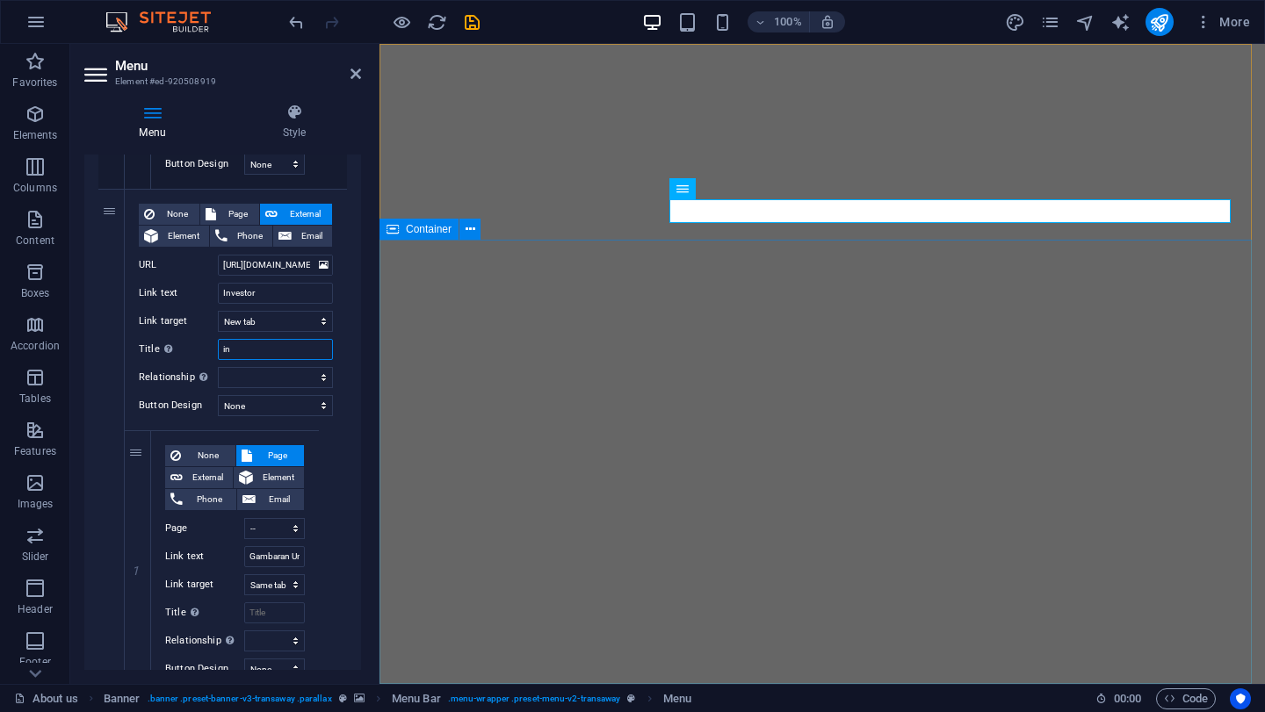
type input "i"
select select
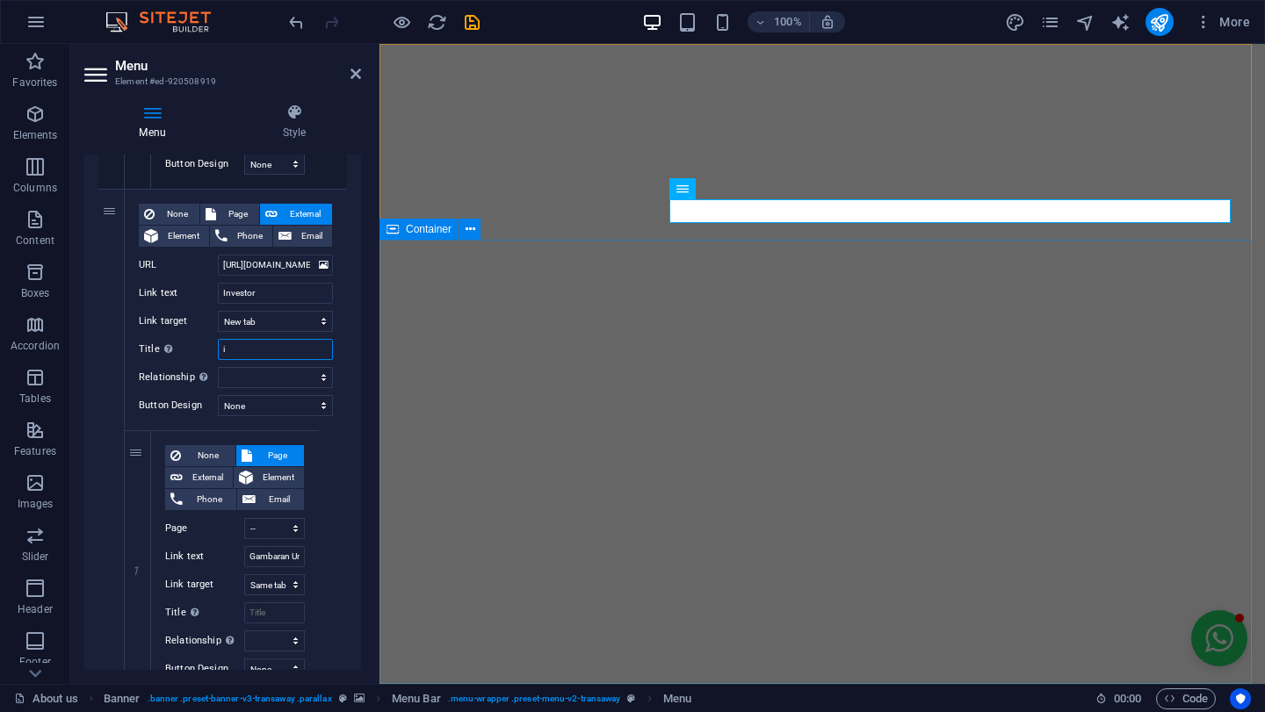
select select
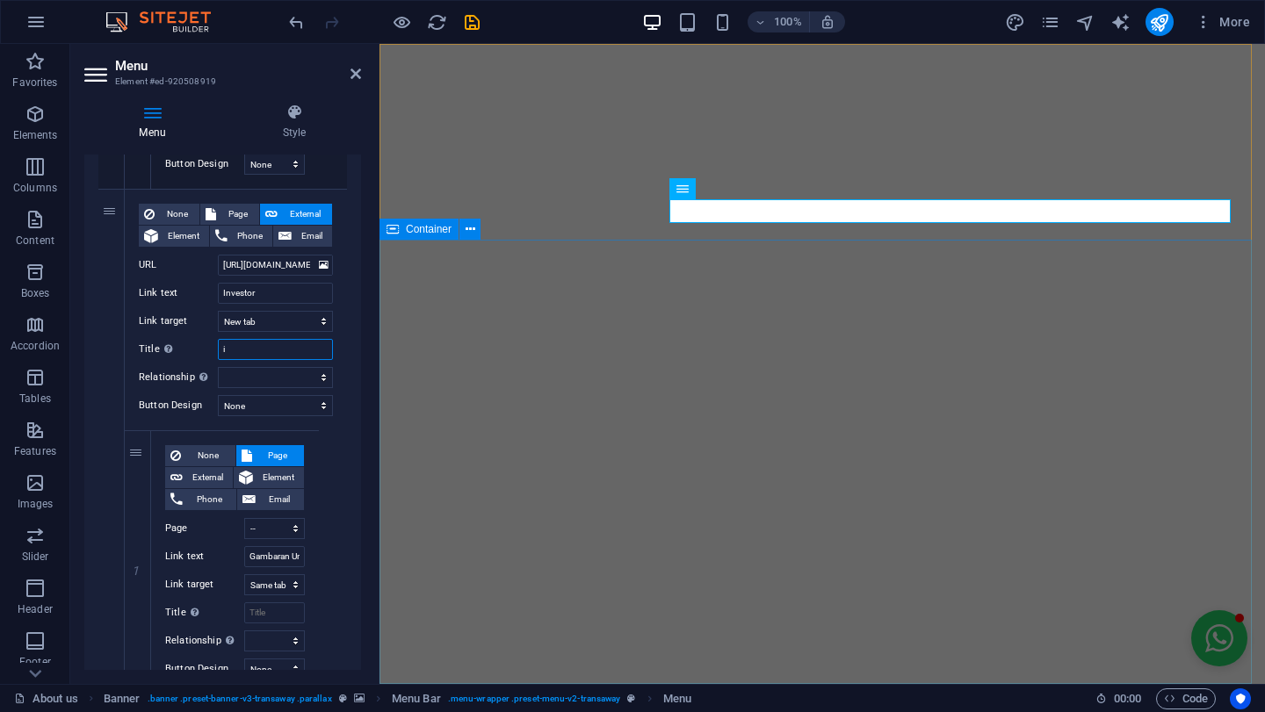
select select
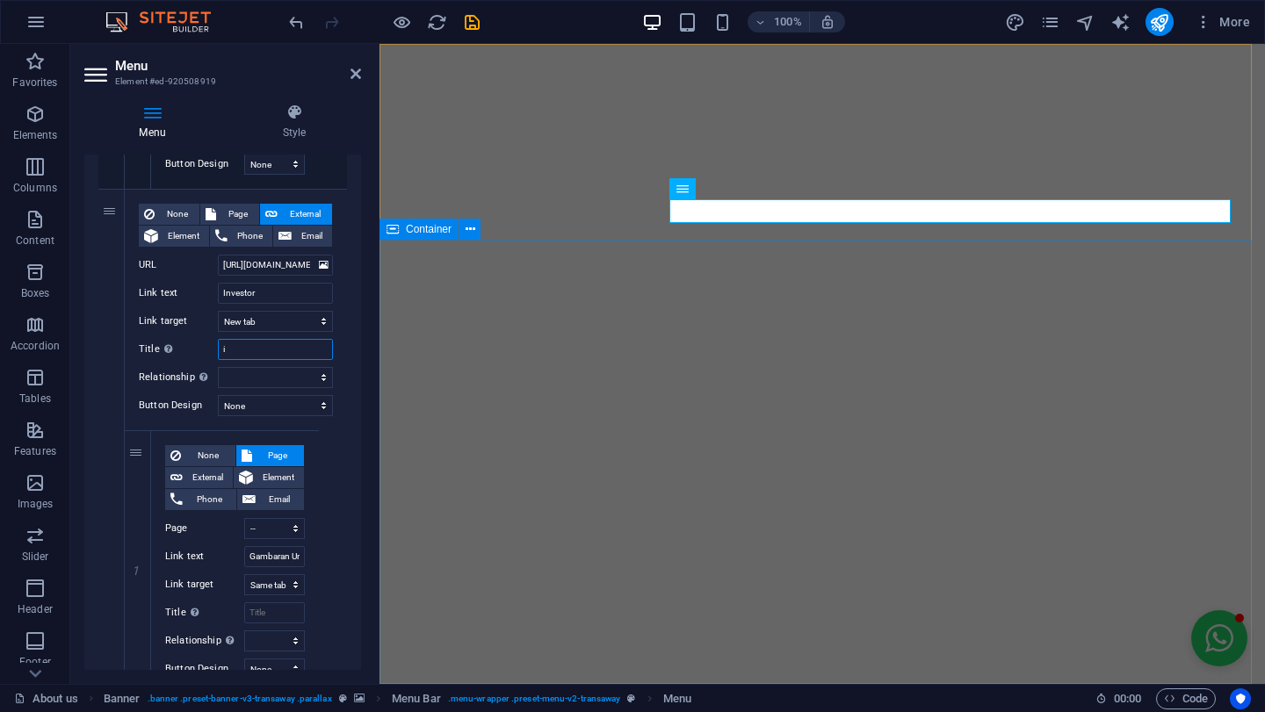
type input "in"
select select
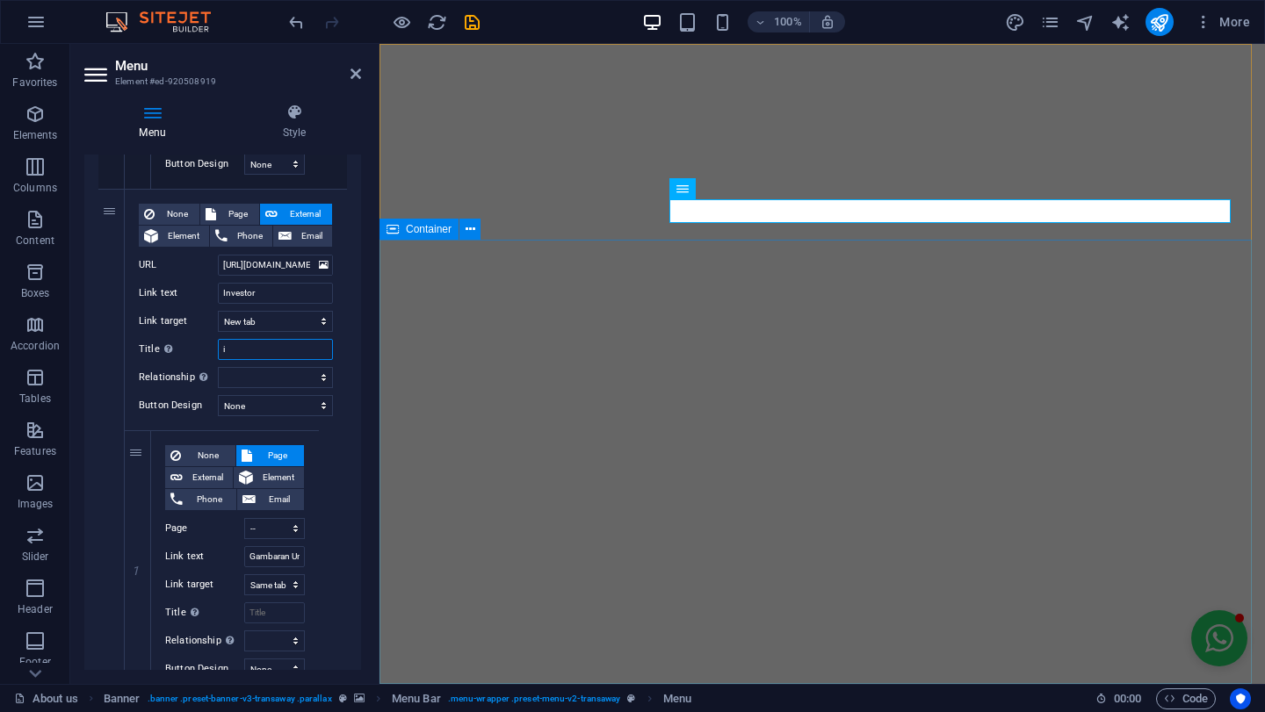
select select
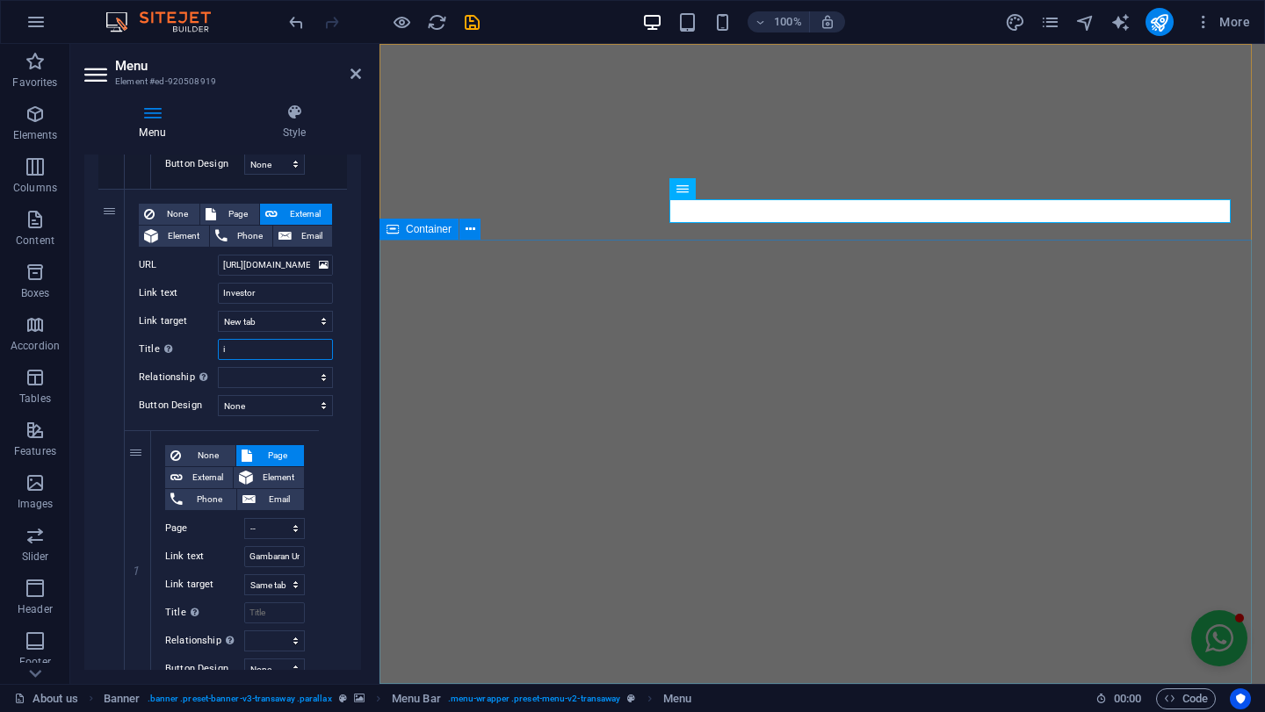
select select
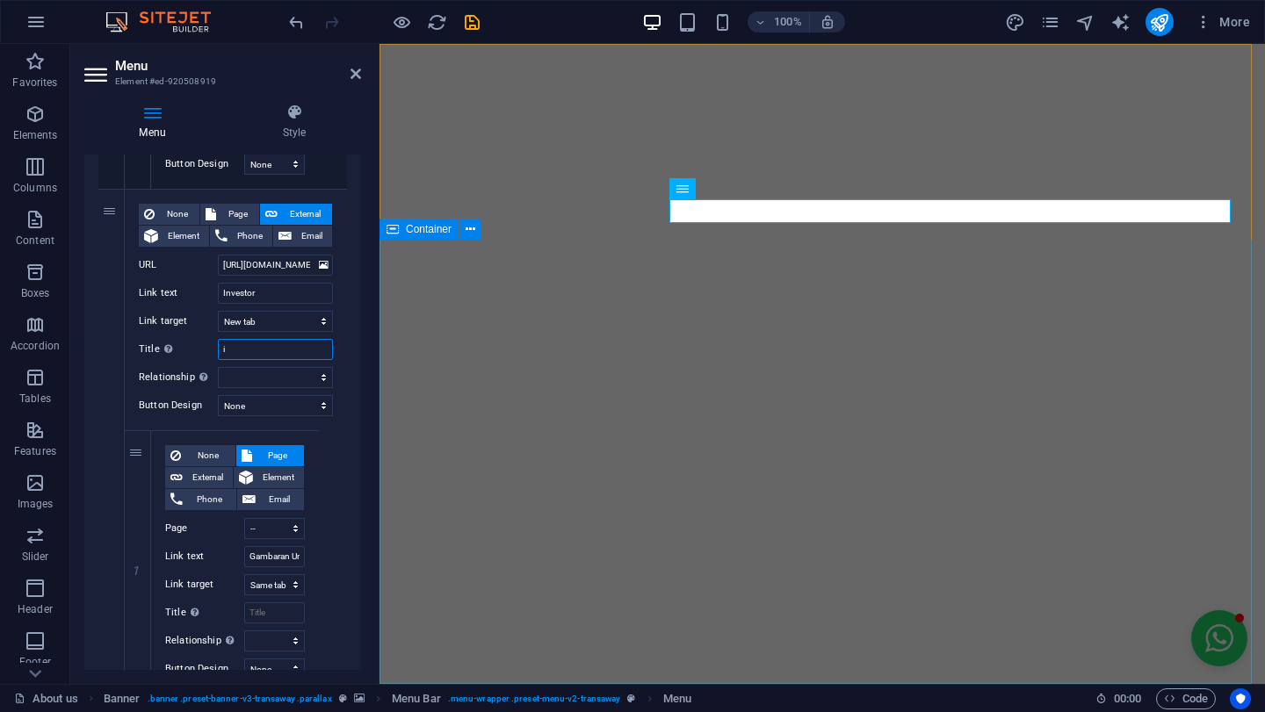
select select
type input "investor"
select select
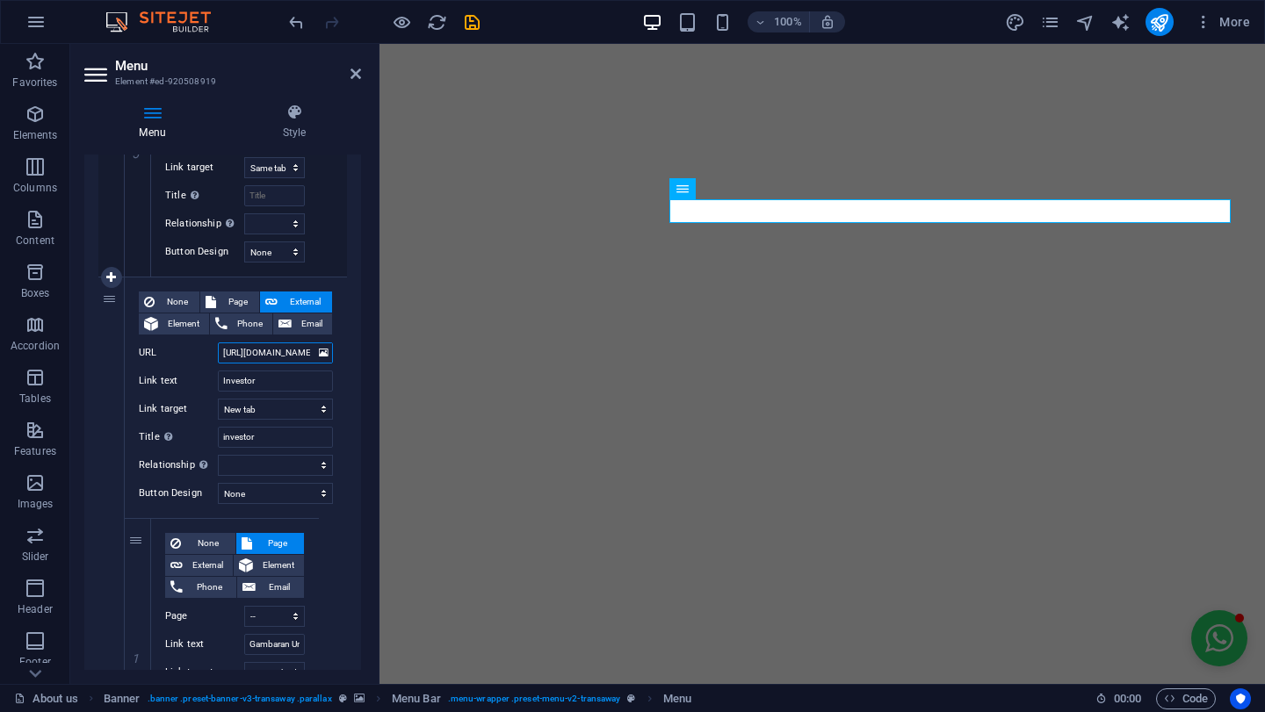
click at [275, 357] on input "[URL][DOMAIN_NAME]" at bounding box center [275, 353] width 115 height 21
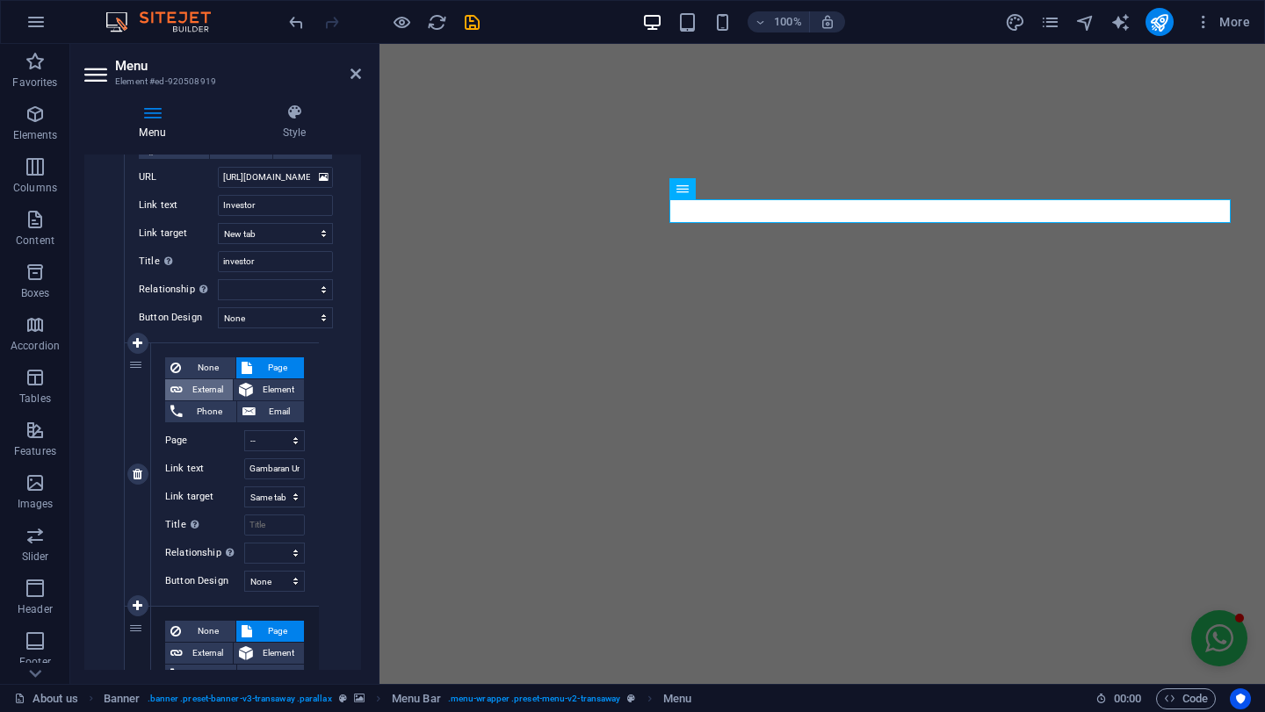
click at [216, 386] on span "External" at bounding box center [208, 389] width 40 height 21
click at [268, 444] on input "/17421180" at bounding box center [274, 440] width 61 height 21
paste input "[URL][DOMAIN_NAME]"
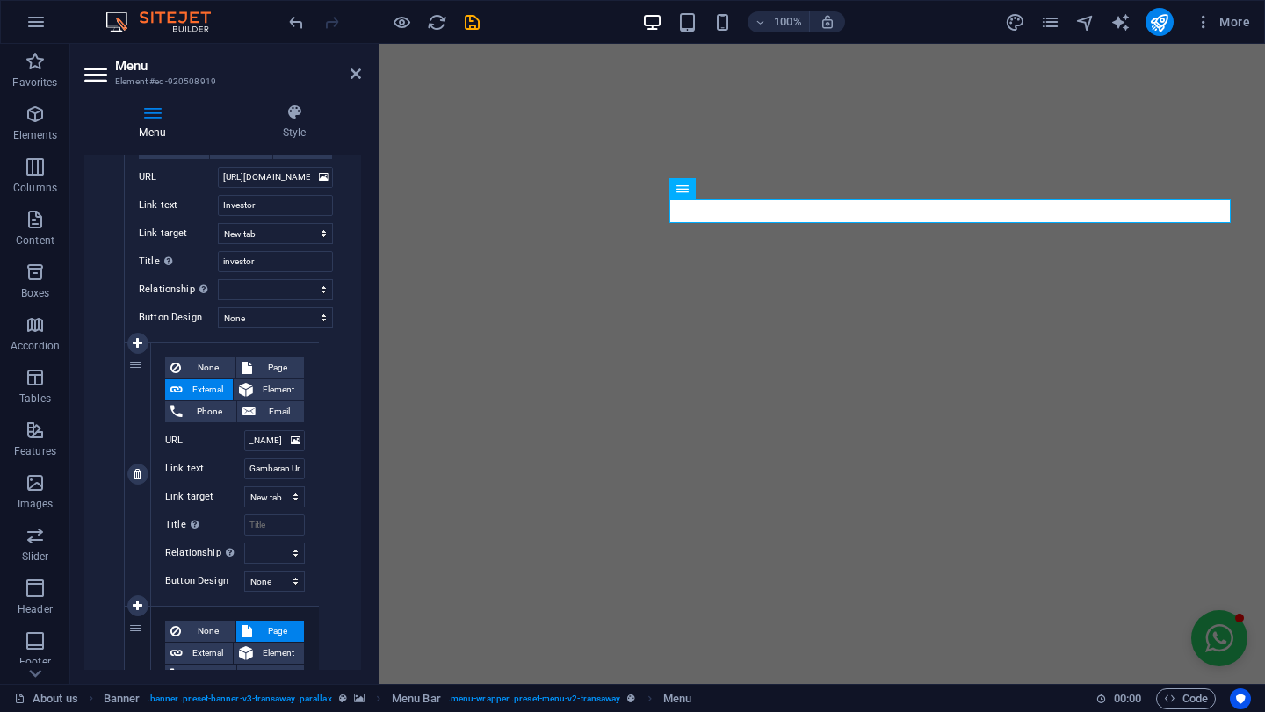
click at [313, 426] on div "None Page External Element Phone Email Page About us -- Company Profile -- Orga…" at bounding box center [235, 474] width 168 height 263
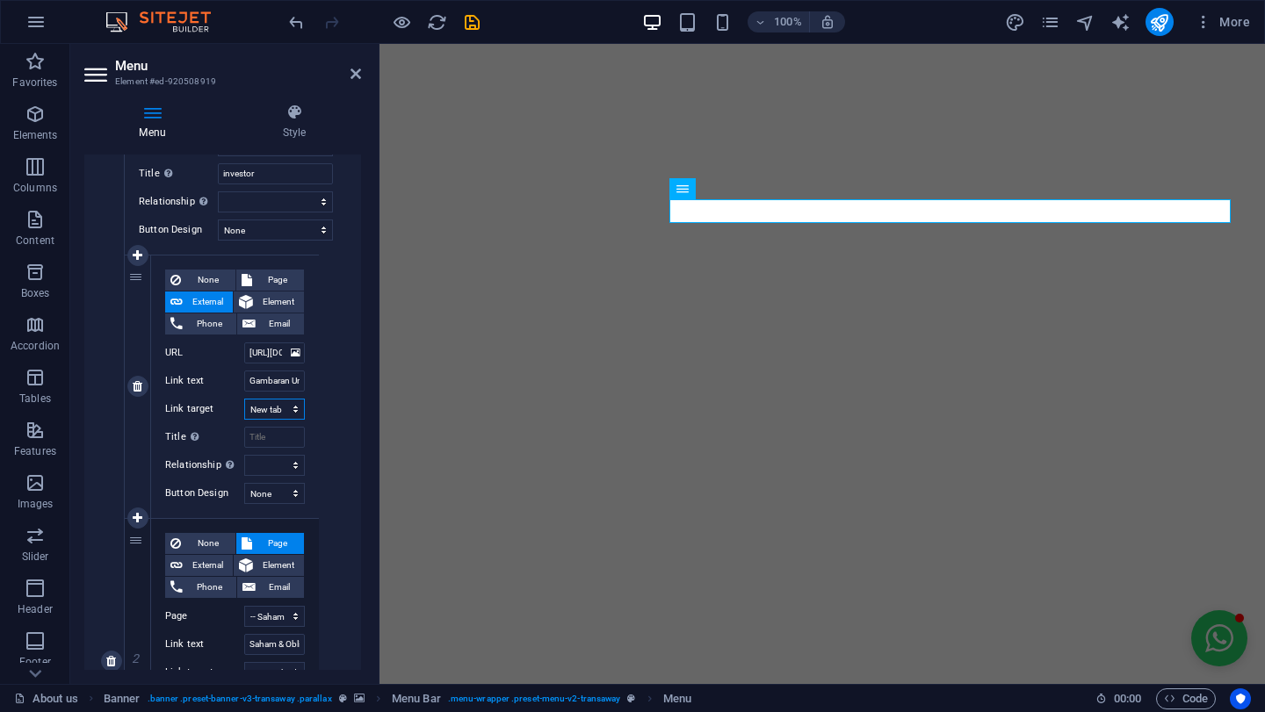
click at [284, 410] on select "New tab Same tab Overlay" at bounding box center [274, 409] width 61 height 21
click at [308, 415] on div "None Page External Element Phone Email Page About us -- Company Profile -- Orga…" at bounding box center [235, 387] width 168 height 263
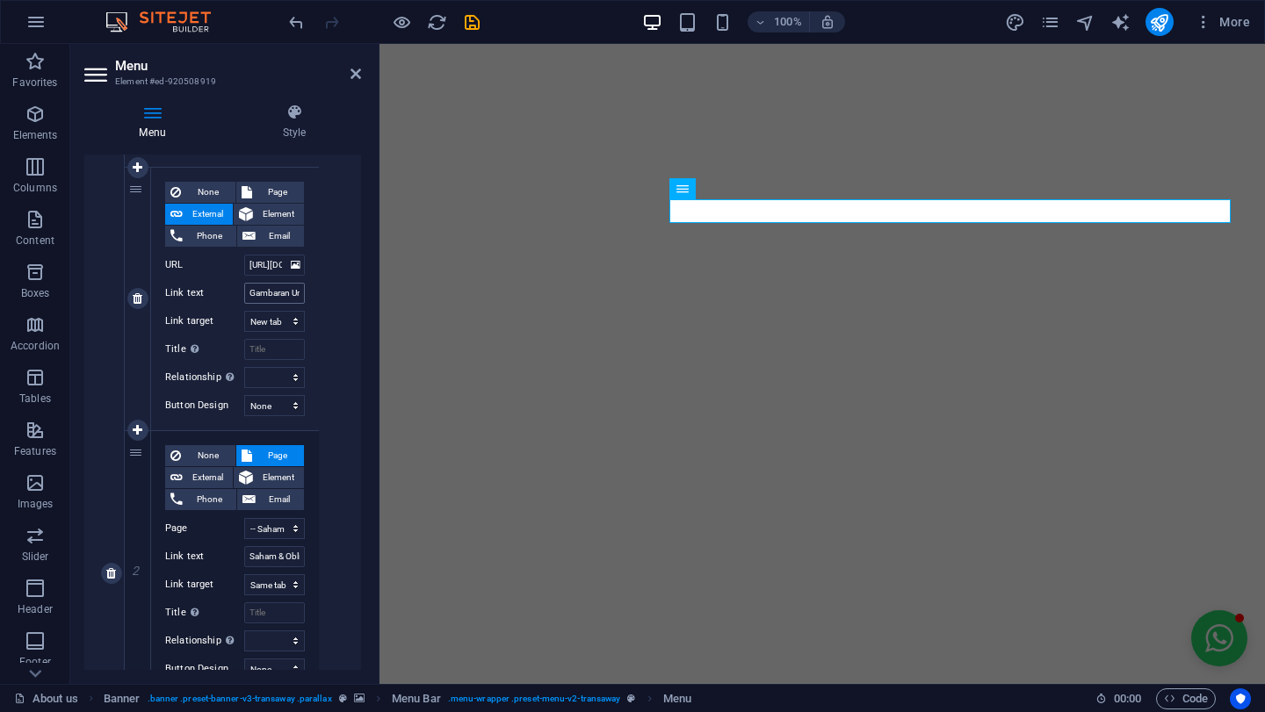
scroll to position [3865, 0]
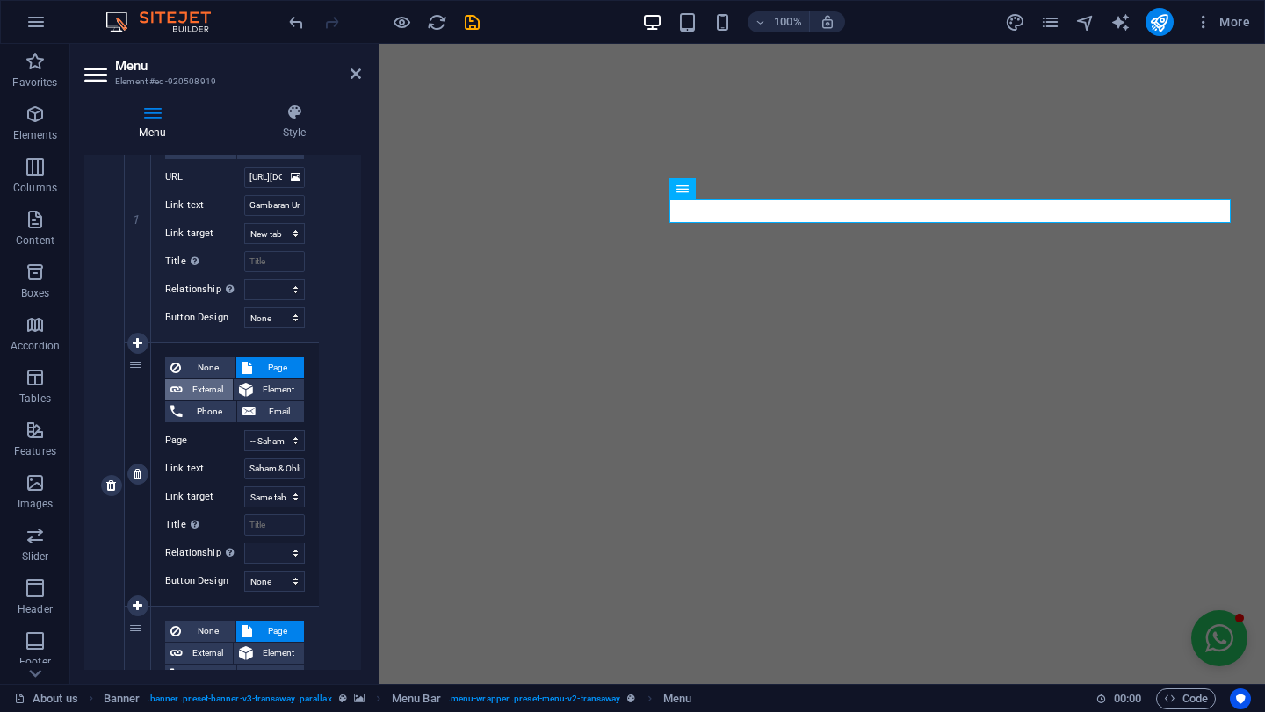
click at [212, 390] on span "External" at bounding box center [208, 389] width 40 height 21
paste input "[URL][DOMAIN_NAME]"
click at [316, 442] on div "None Page External Element Phone Email Page About us -- Company Profile -- Orga…" at bounding box center [236, 485] width 222 height 1295
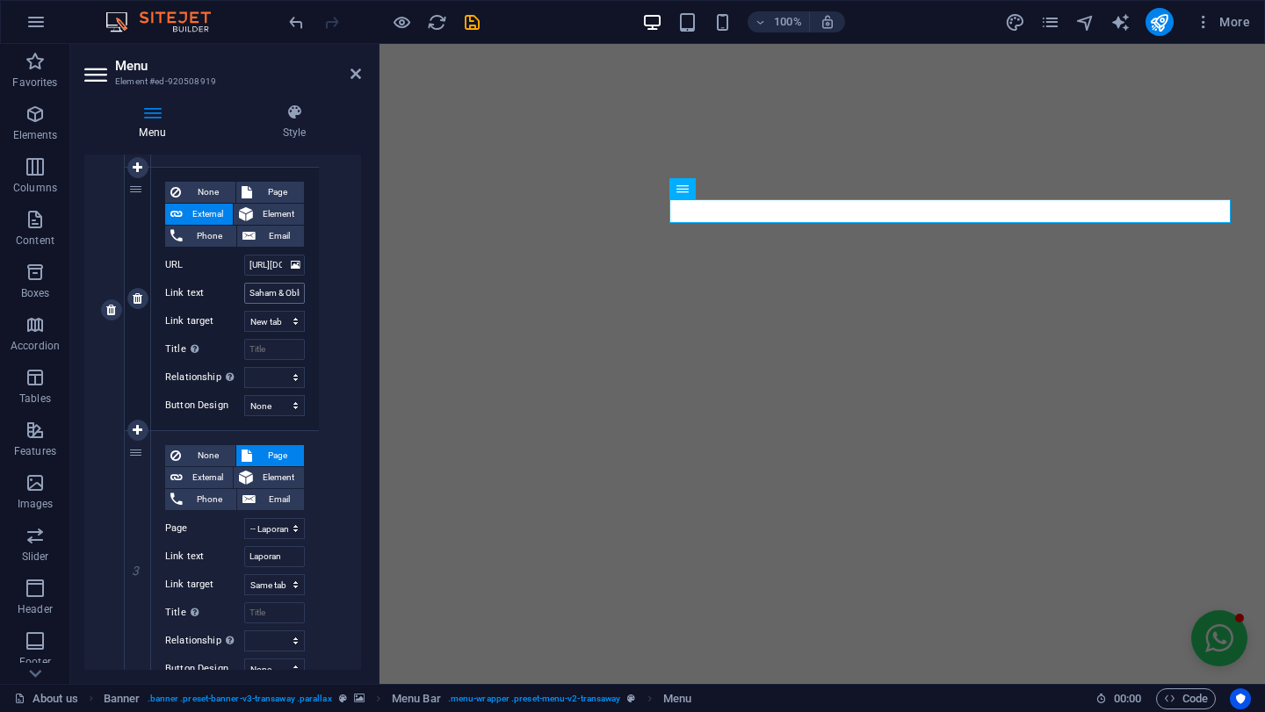
scroll to position [4128, 0]
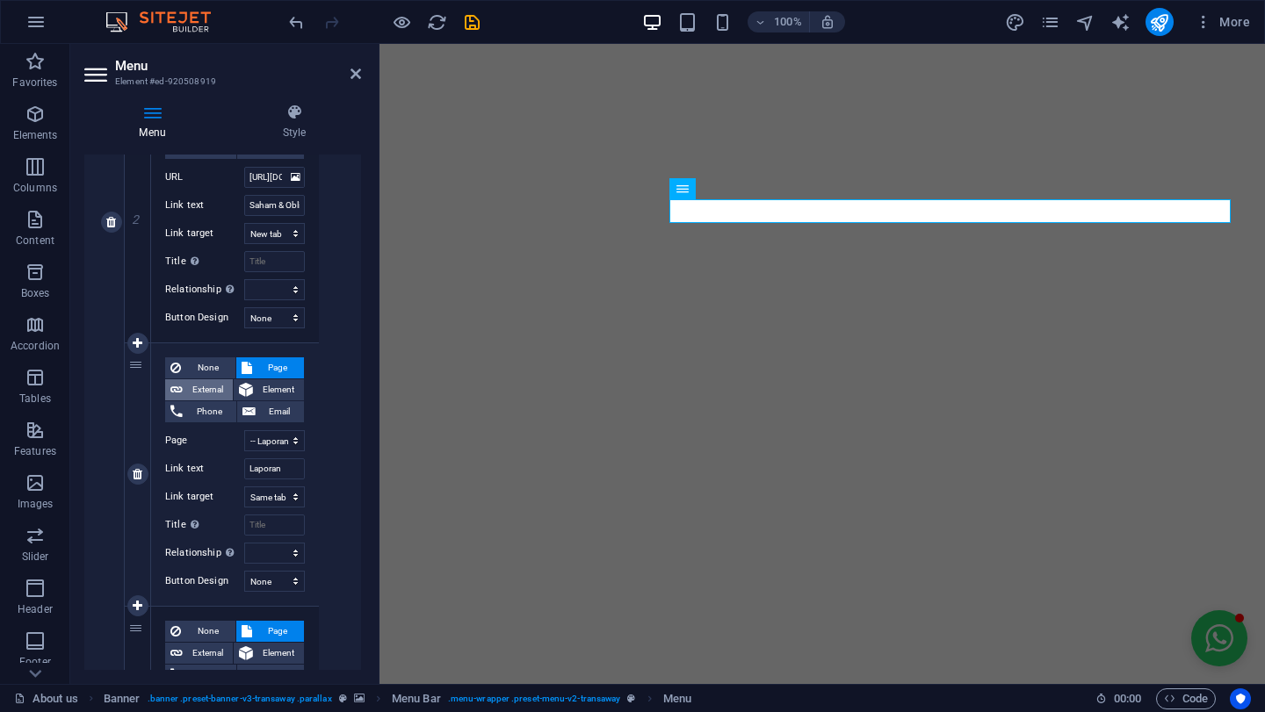
click at [215, 394] on span "External" at bounding box center [208, 389] width 40 height 21
click at [276, 449] on input "/17421186" at bounding box center [274, 440] width 61 height 21
paste input "[URL][DOMAIN_NAME]"
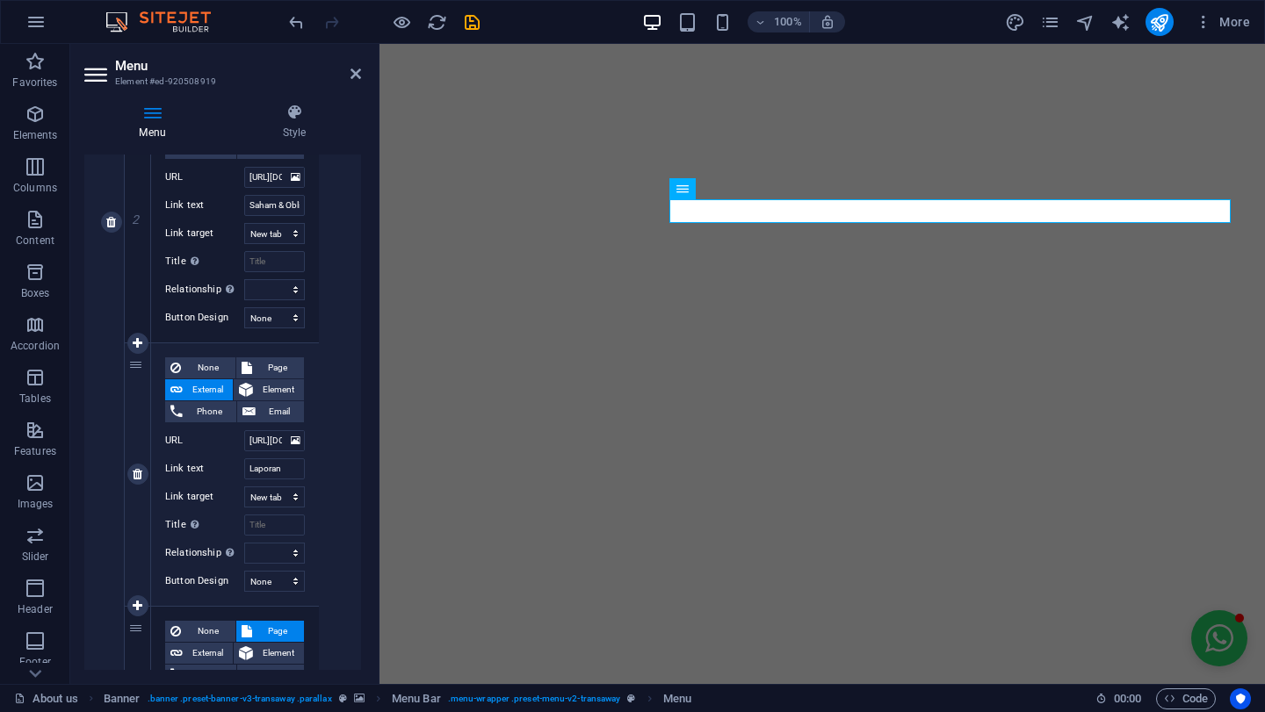
click at [307, 439] on div "None Page External Element Phone Email Page About us -- Company Profile -- Orga…" at bounding box center [235, 474] width 168 height 263
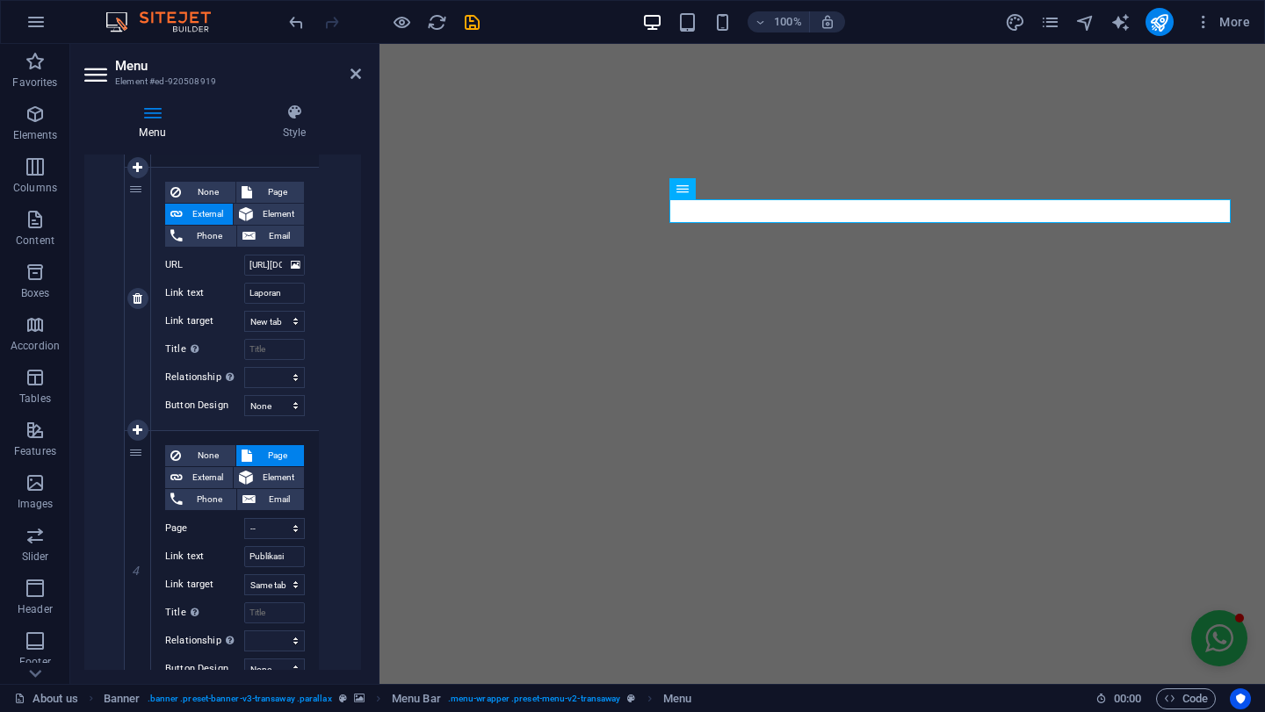
scroll to position [4392, 0]
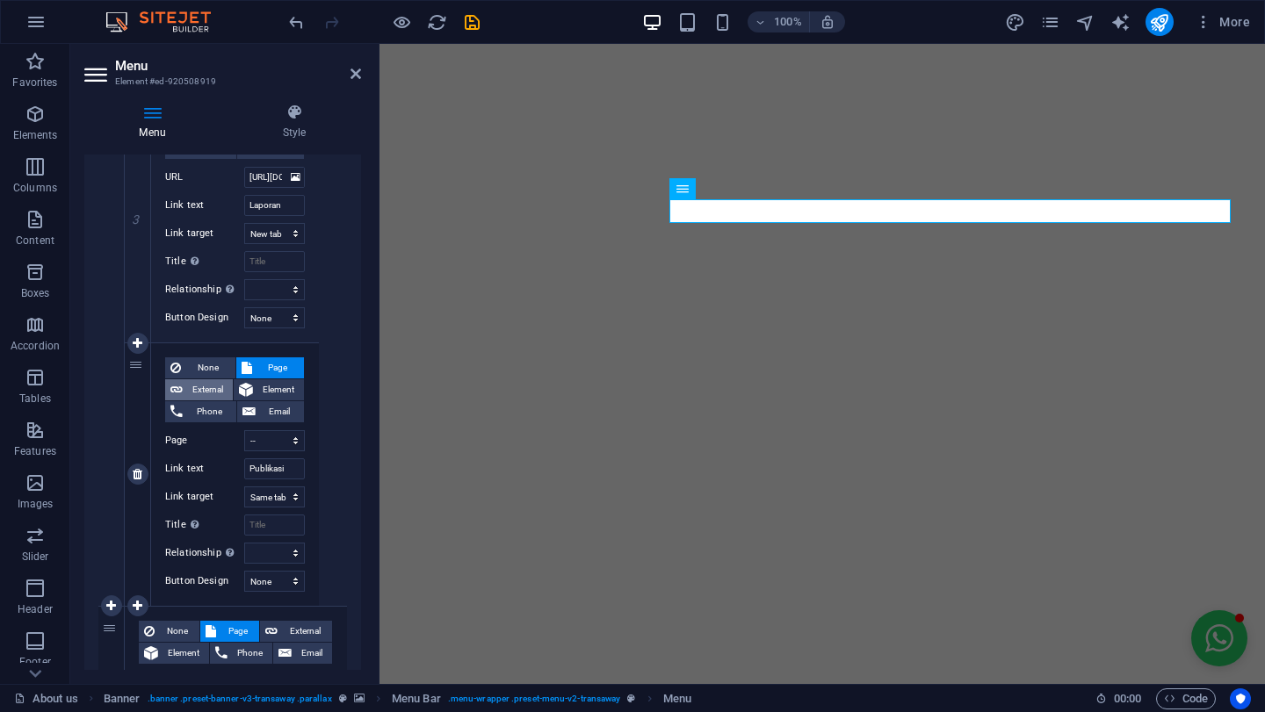
click at [210, 397] on span "External" at bounding box center [208, 389] width 40 height 21
click at [270, 441] on input "/17421189" at bounding box center [274, 440] width 61 height 21
paste input "[URL][DOMAIN_NAME]"
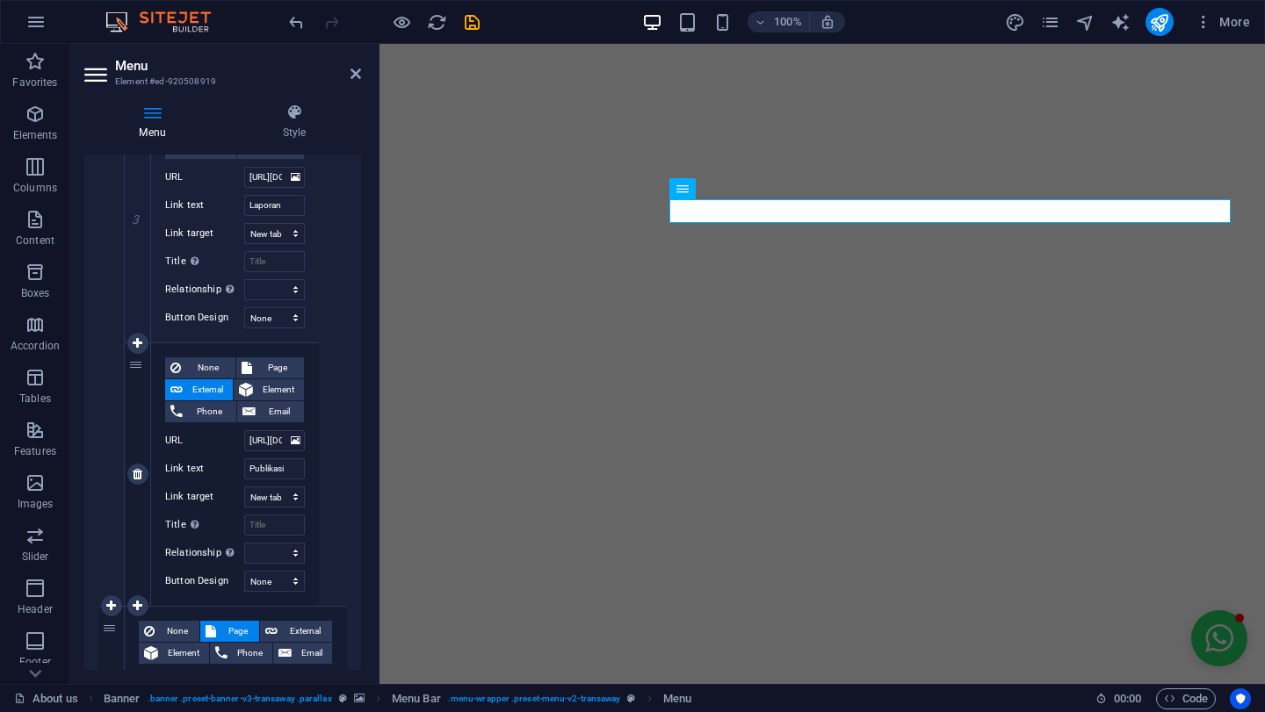
click at [311, 460] on div "None Page External Element Phone Email Page About us -- Company Profile -- Orga…" at bounding box center [235, 474] width 168 height 263
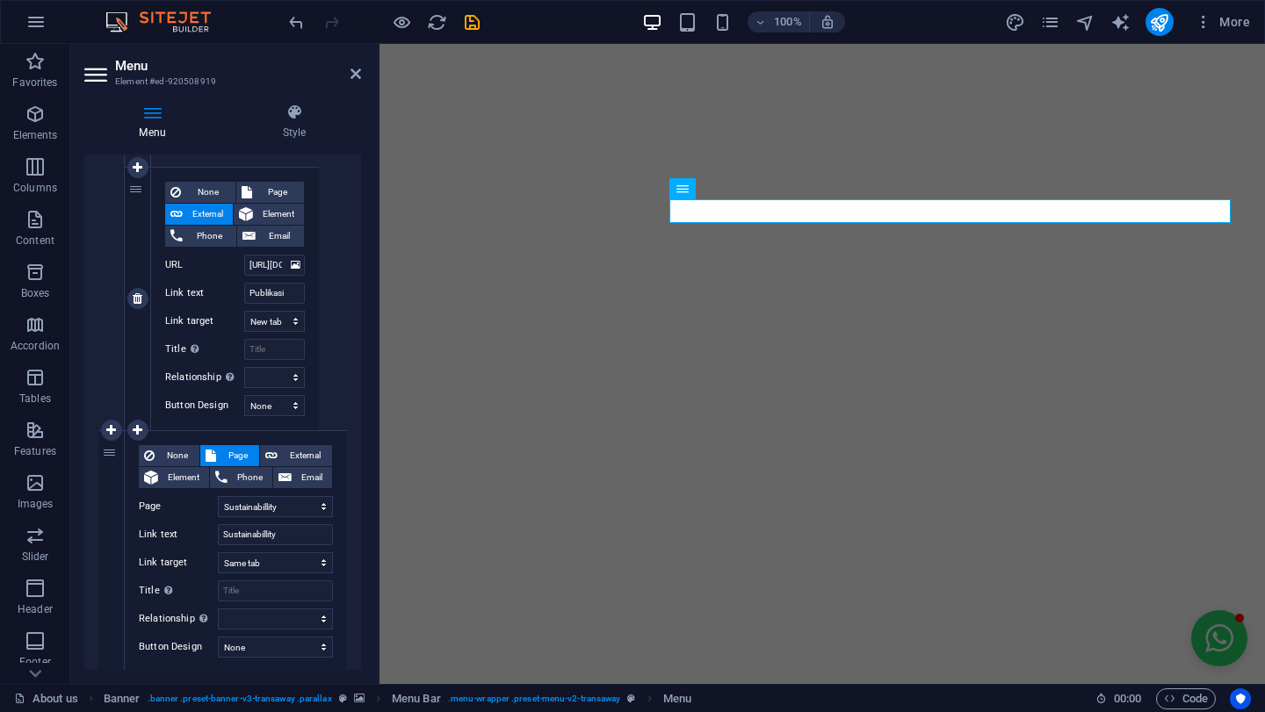
scroll to position [4655, 0]
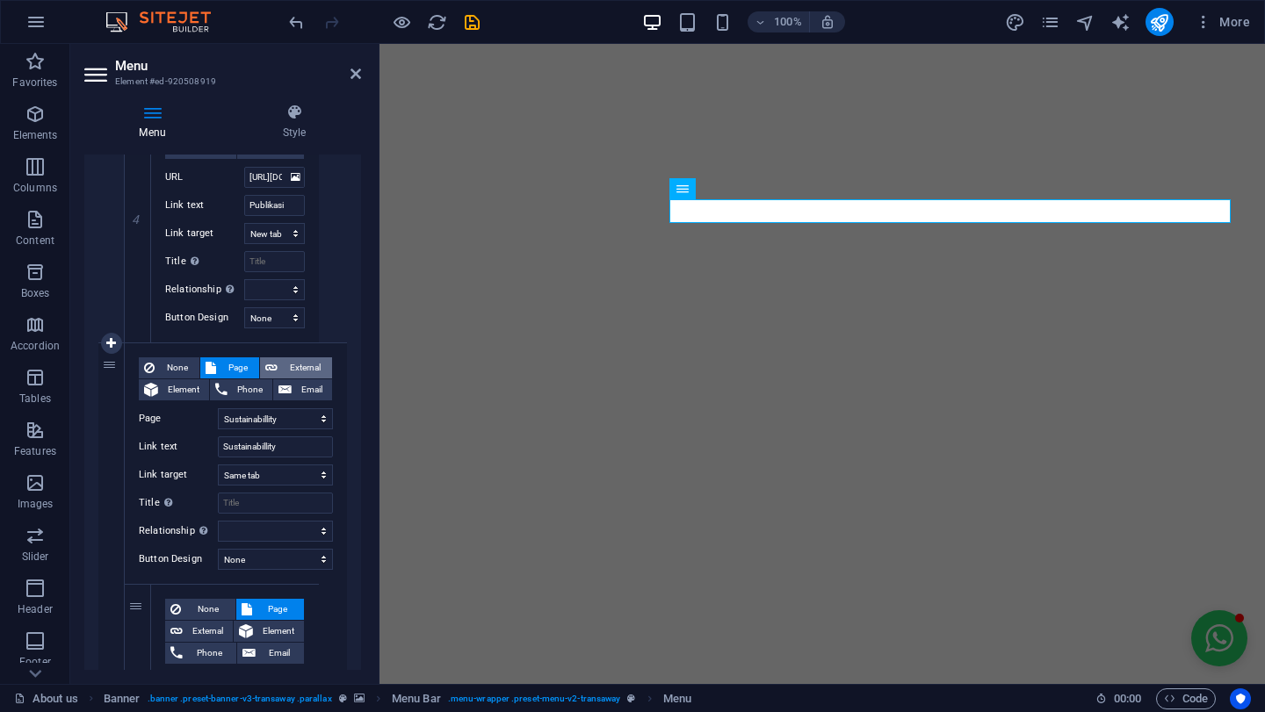
click at [307, 374] on span "External" at bounding box center [305, 367] width 44 height 21
click at [227, 371] on span "Page" at bounding box center [237, 367] width 32 height 21
click at [482, 37] on div "100% More" at bounding box center [632, 22] width 1263 height 42
click at [482, 27] on div "100% More" at bounding box center [770, 22] width 971 height 28
click at [475, 24] on icon "save" at bounding box center [472, 22] width 20 height 20
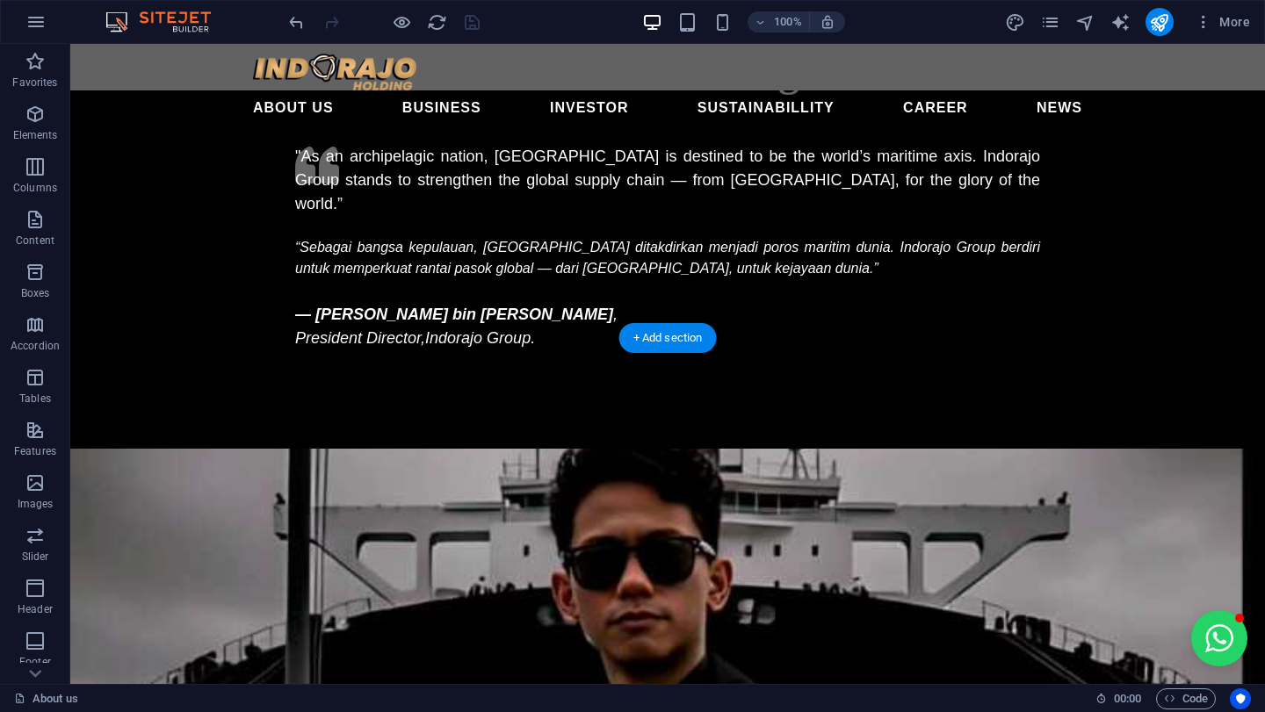
scroll to position [2372, 0]
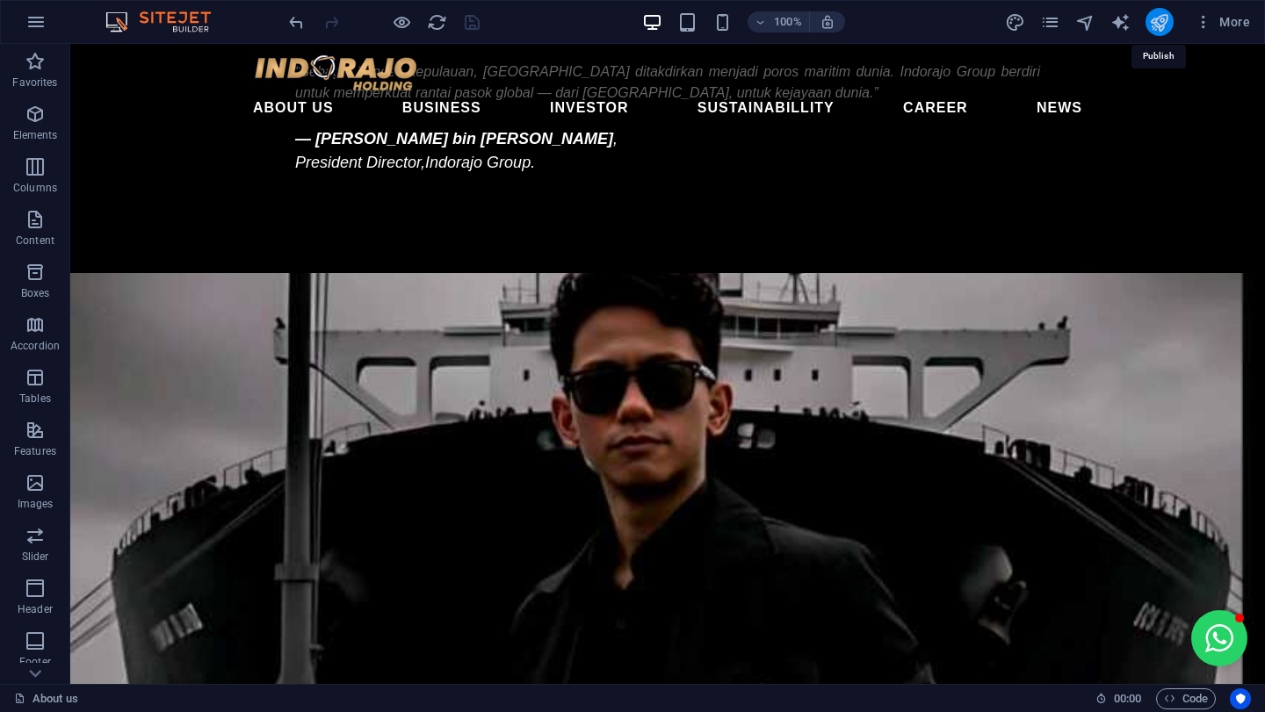
click at [1166, 25] on icon "publish" at bounding box center [1159, 22] width 20 height 20
